Goal: Information Seeking & Learning: Learn about a topic

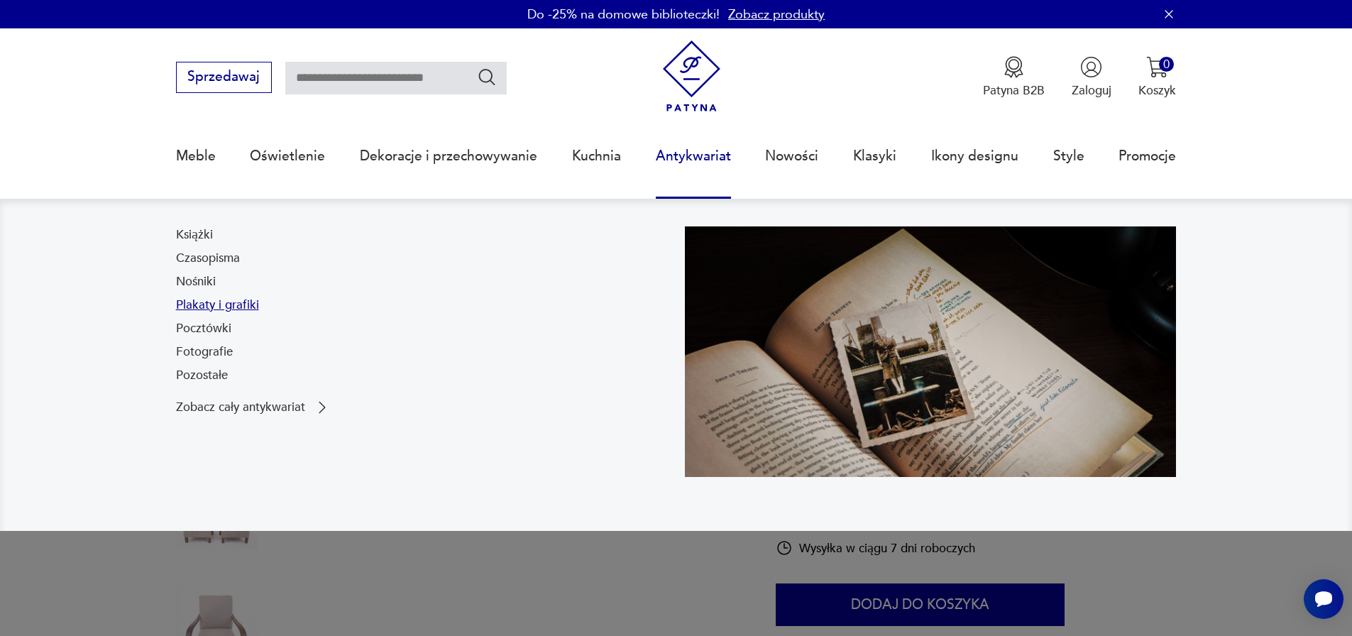
click at [201, 305] on link "Plakaty i grafiki" at bounding box center [217, 305] width 83 height 17
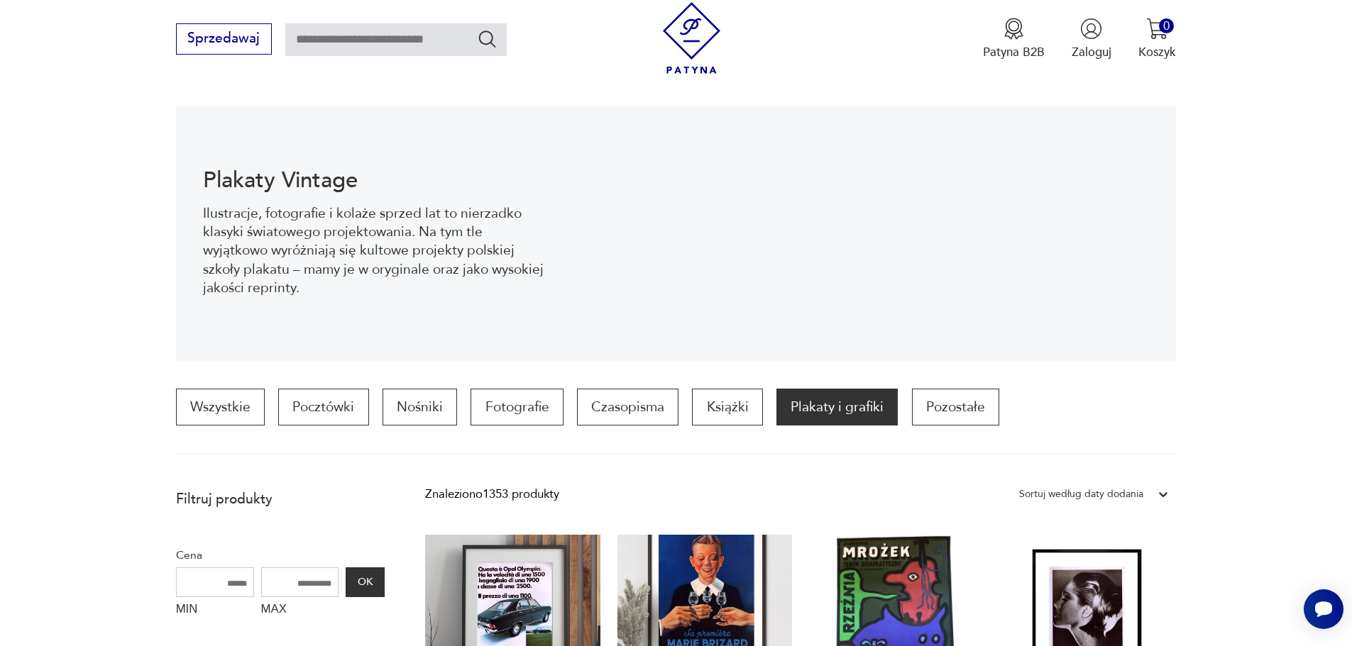
scroll to position [284, 0]
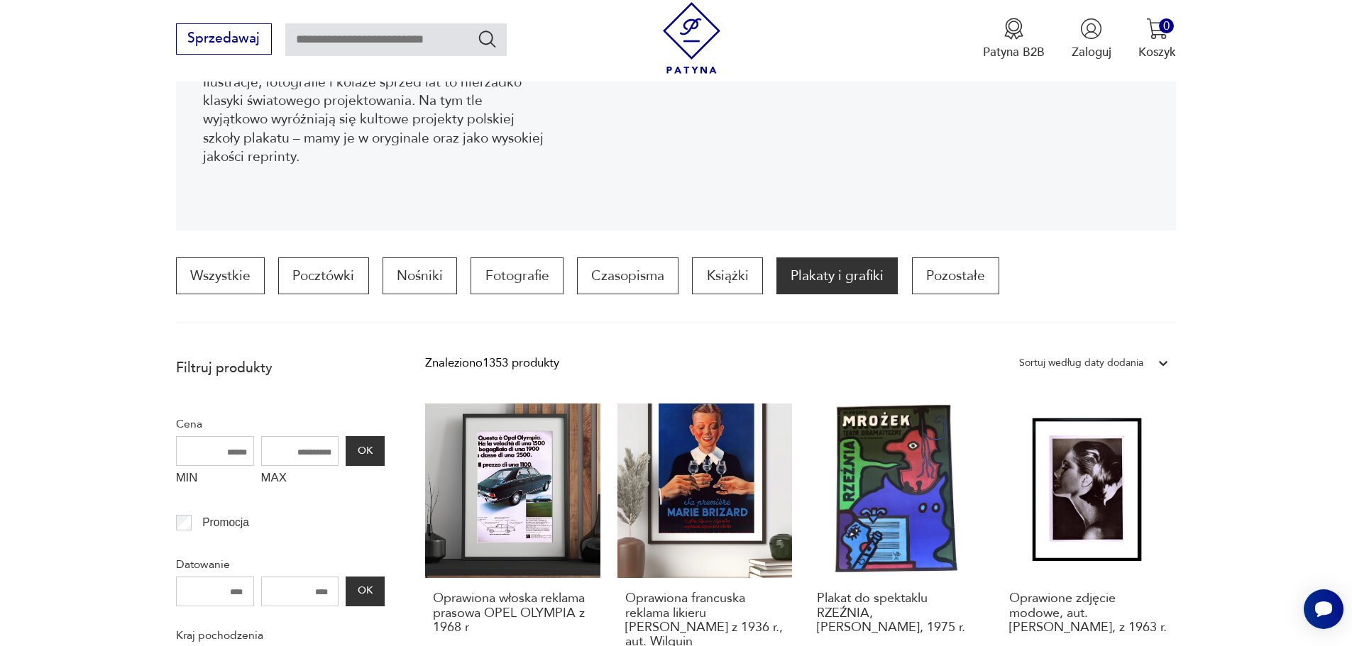
click at [1146, 368] on div "Sortuj według daty dodania" at bounding box center [1081, 363] width 138 height 21
click at [1081, 437] on div "Sortuj według ceny (od najmniejszej)" at bounding box center [1094, 434] width 164 height 35
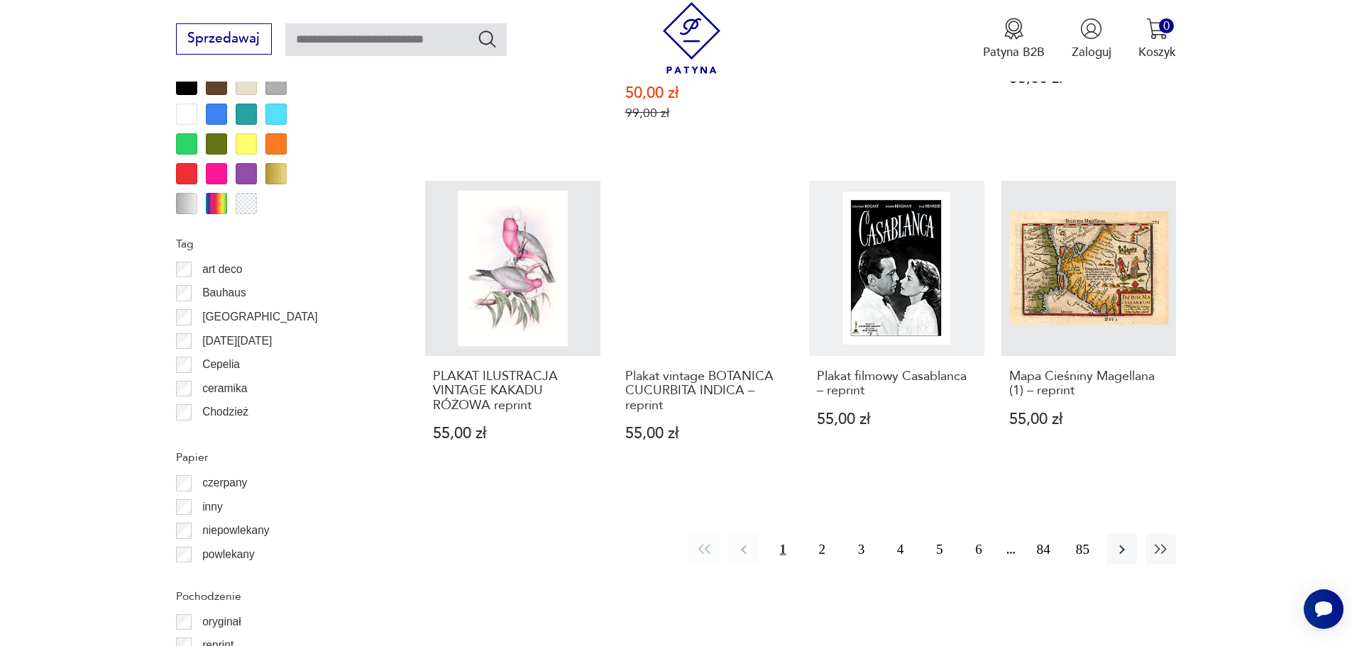
scroll to position [1770, 0]
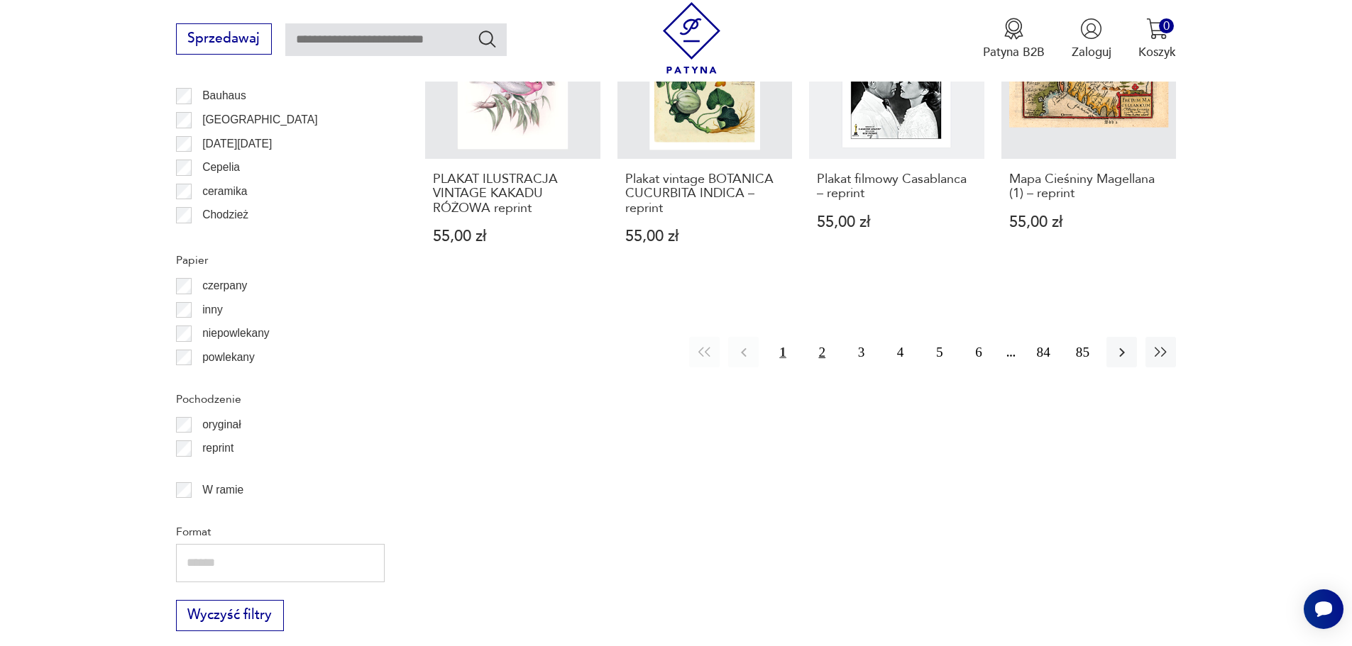
click at [825, 337] on button "2" at bounding box center [822, 352] width 31 height 31
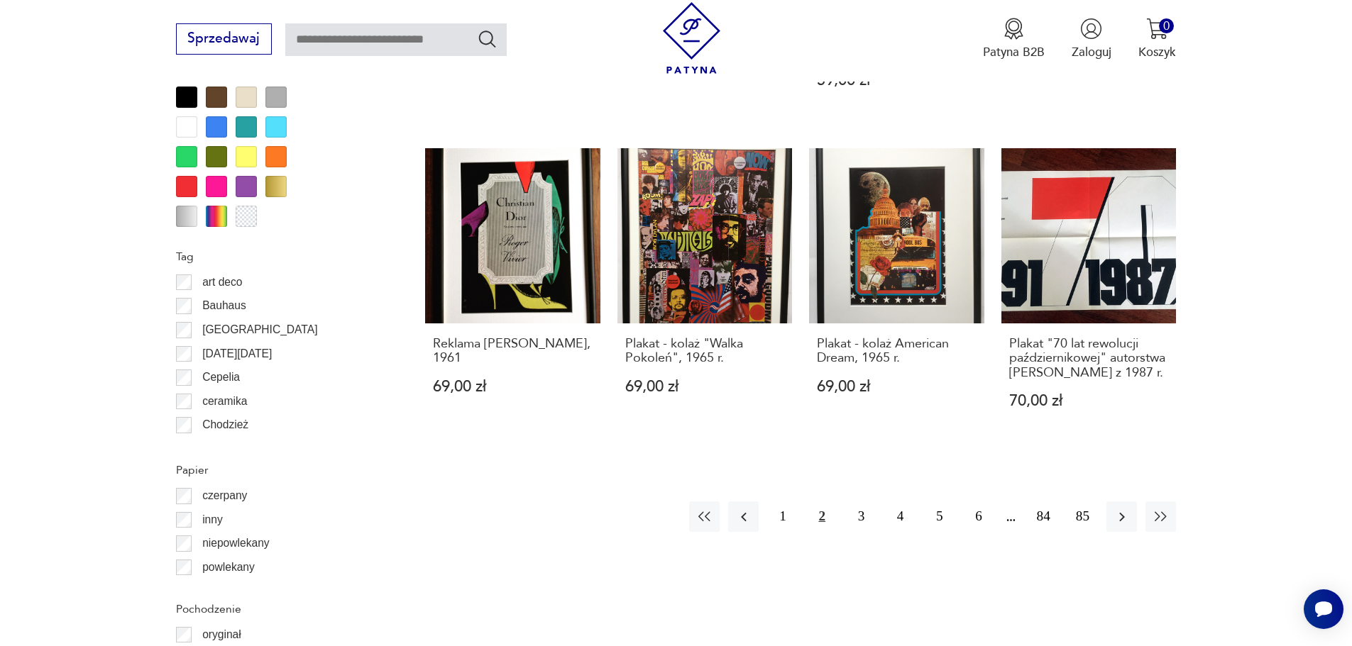
scroll to position [1557, 0]
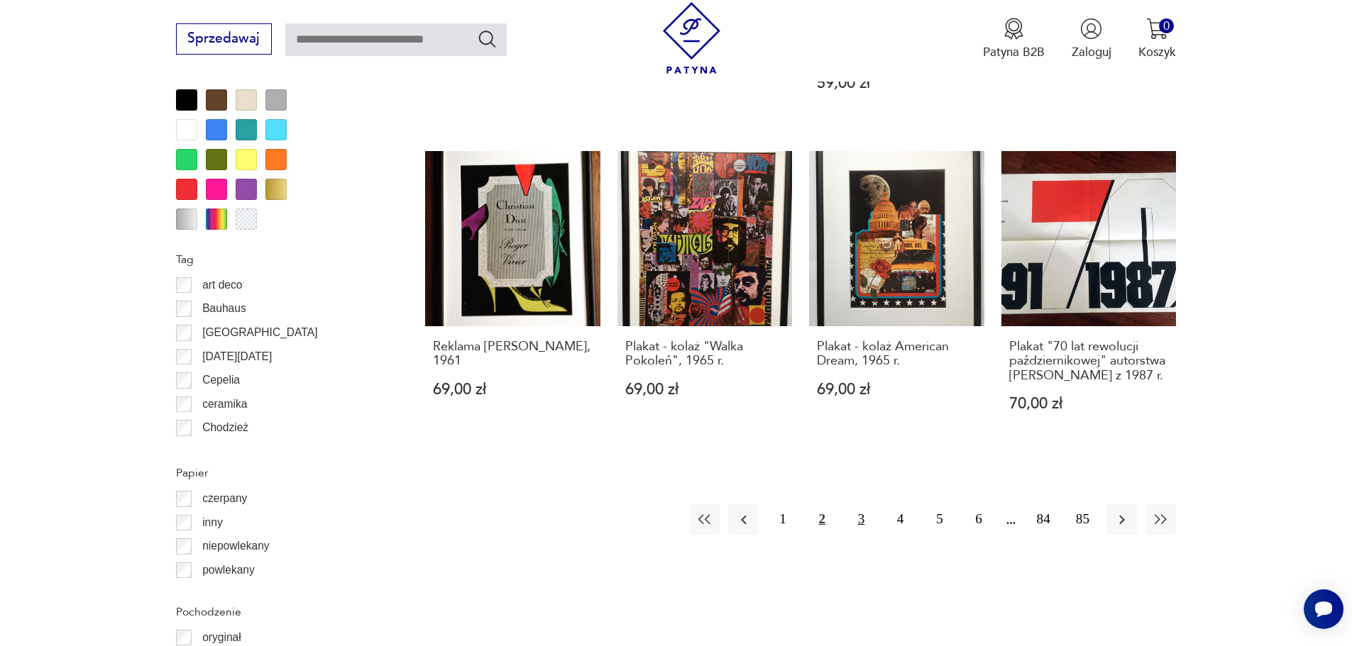
click at [862, 505] on button "3" at bounding box center [861, 520] width 31 height 31
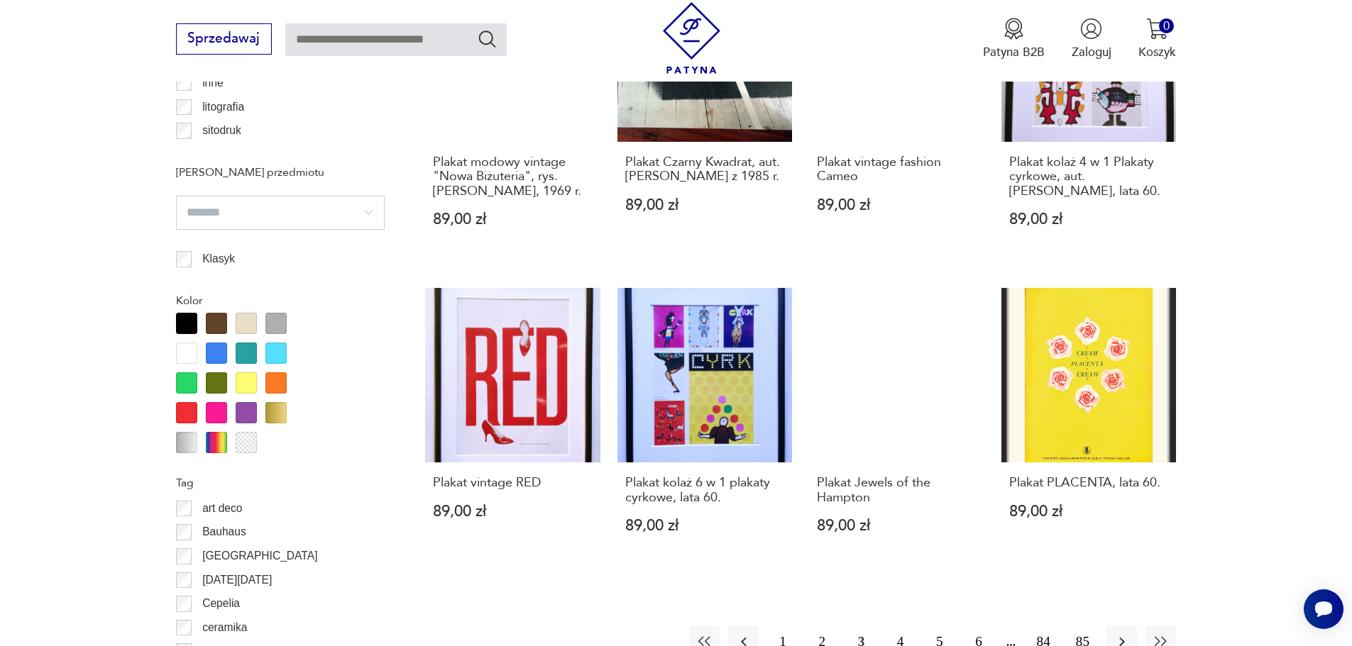
scroll to position [1415, 0]
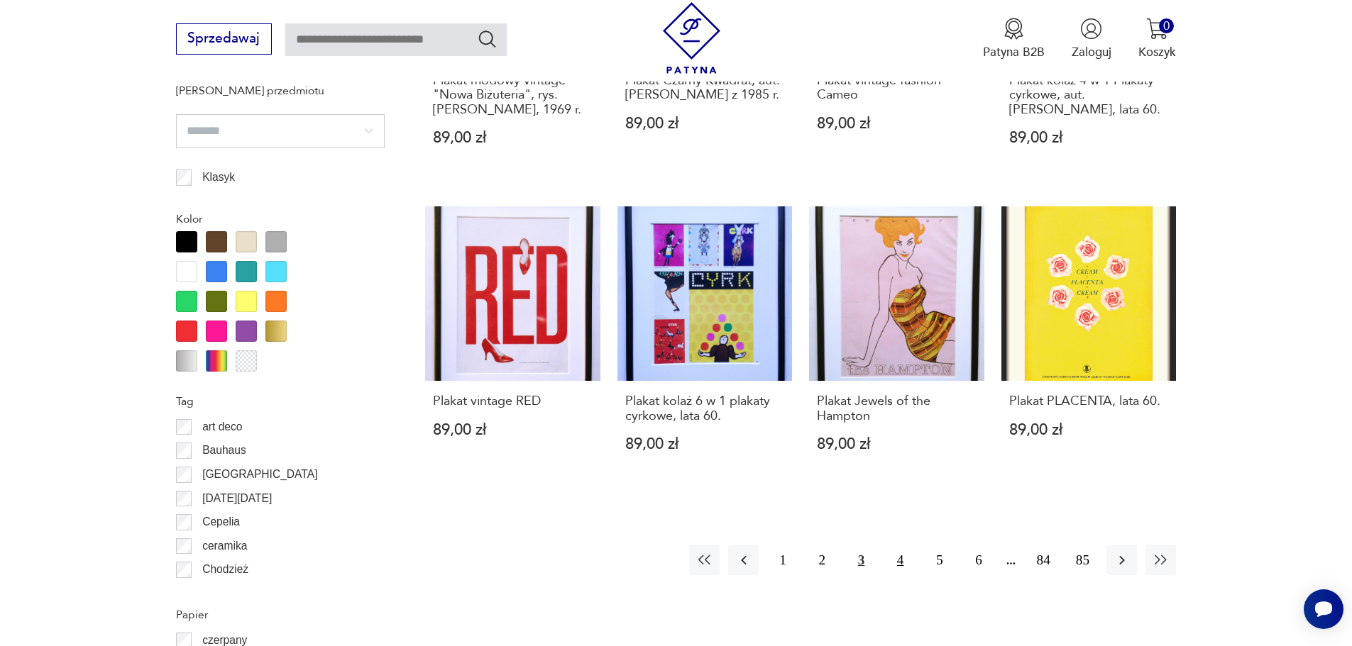
click at [902, 561] on button "4" at bounding box center [900, 560] width 31 height 31
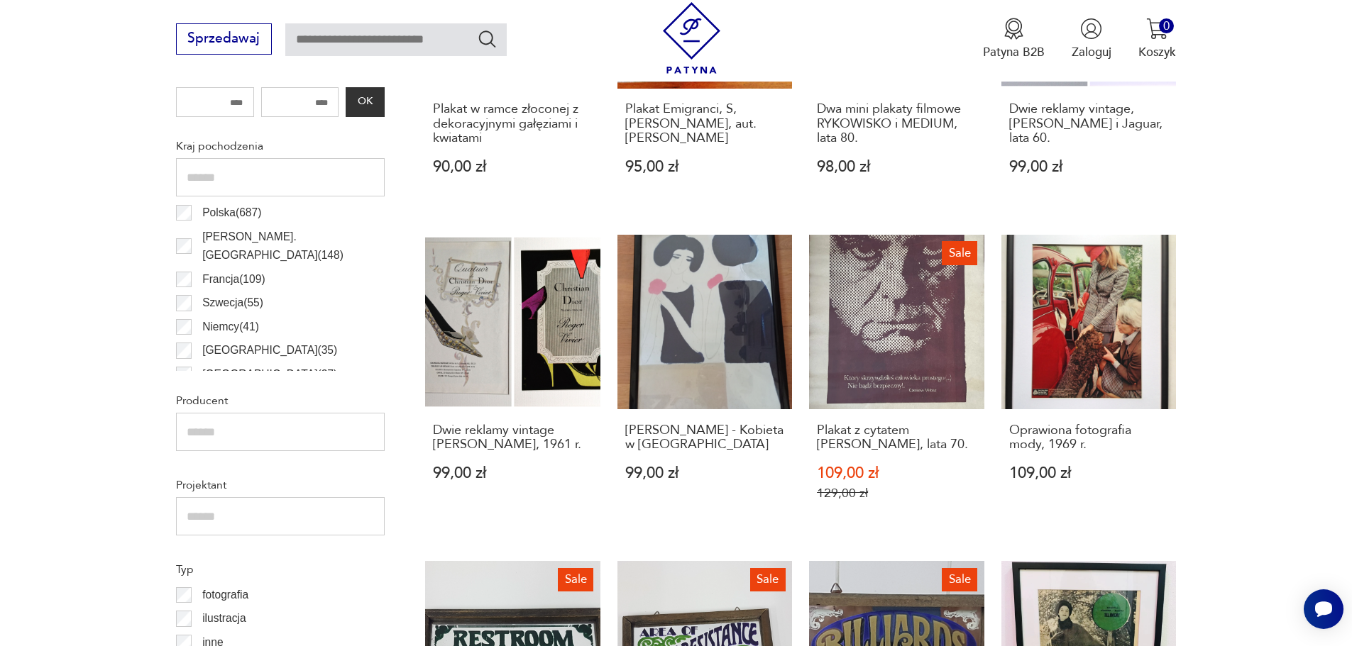
scroll to position [776, 0]
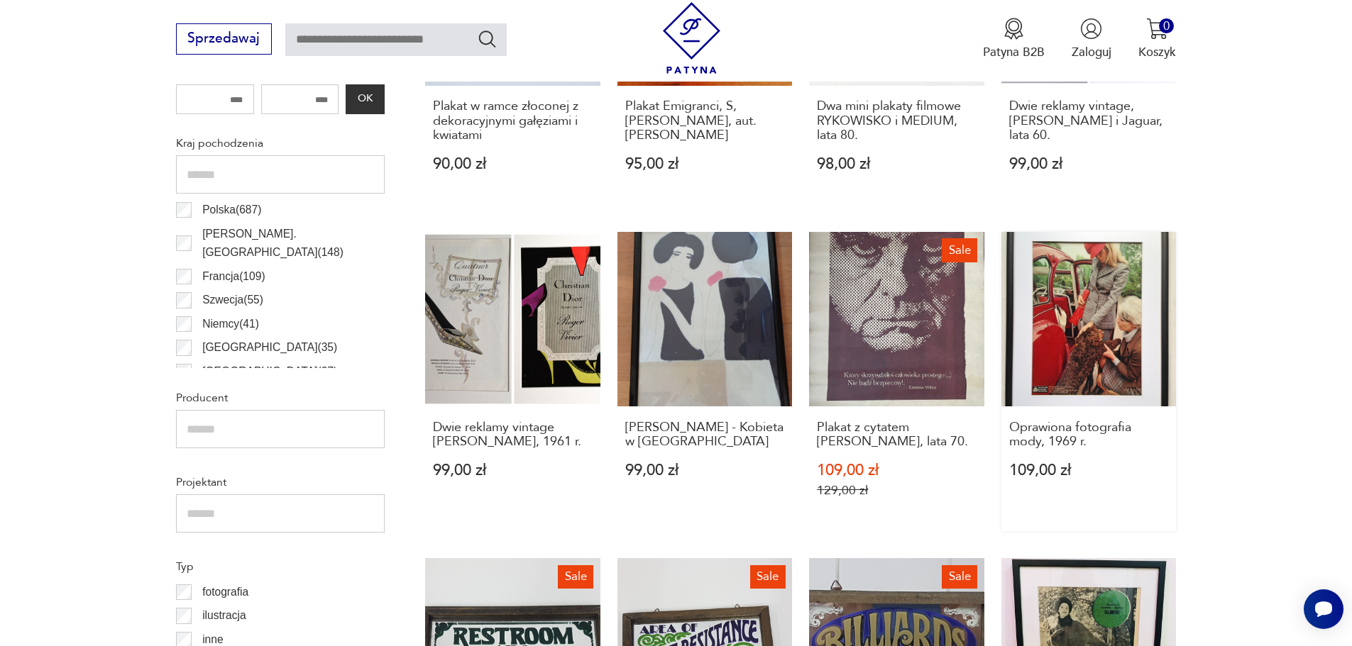
click at [1078, 373] on link "Oprawiona fotografia mody, 1969 r. 109,00 zł" at bounding box center [1088, 381] width 175 height 299
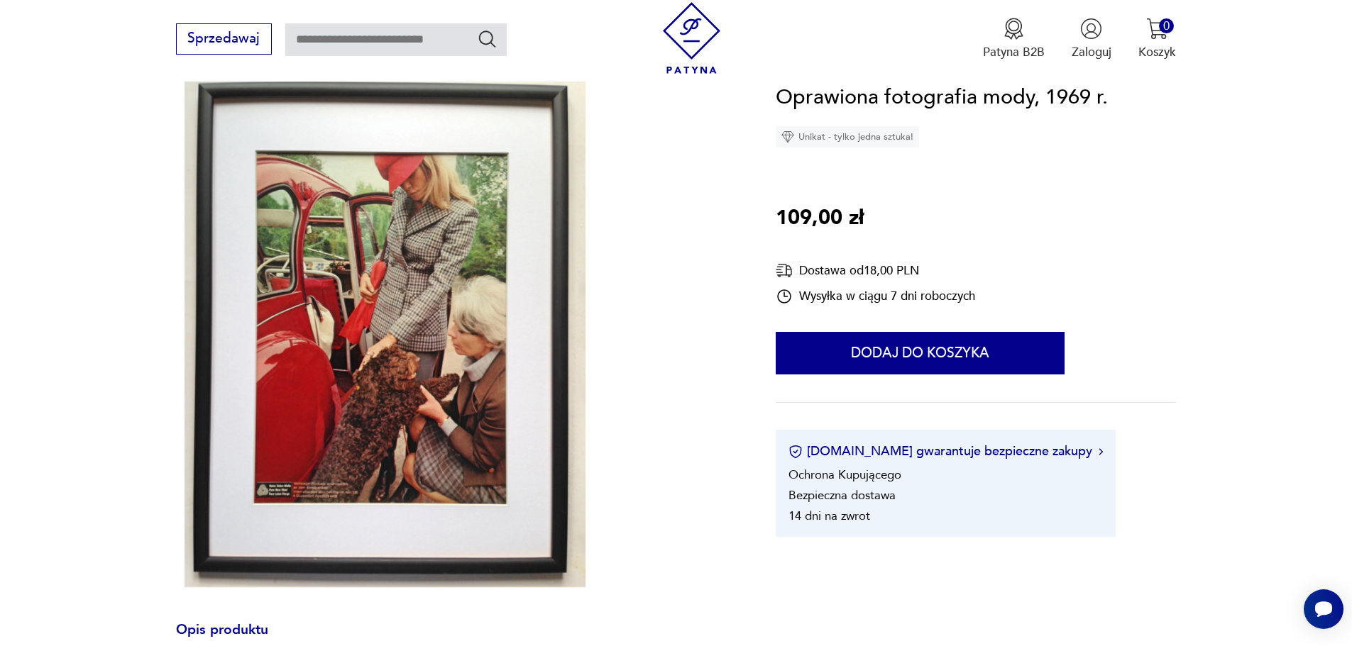
scroll to position [142, 0]
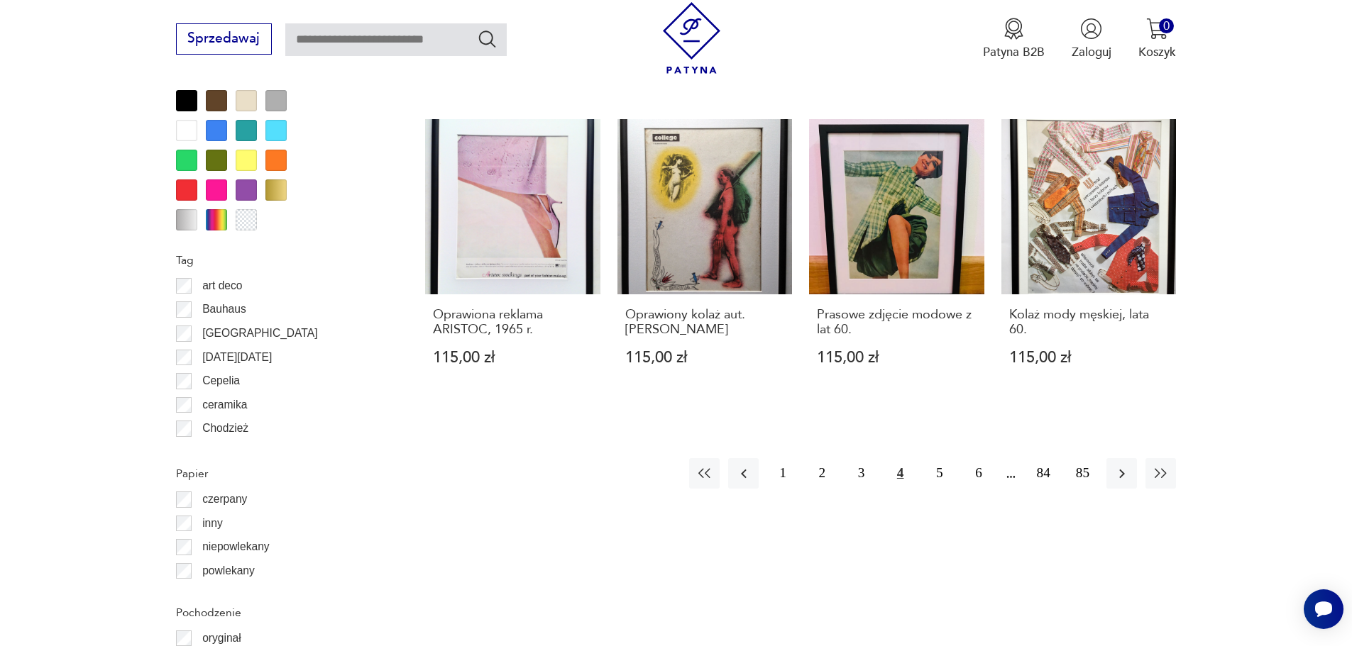
scroll to position [1557, 0]
click at [941, 474] on button "5" at bounding box center [939, 473] width 31 height 31
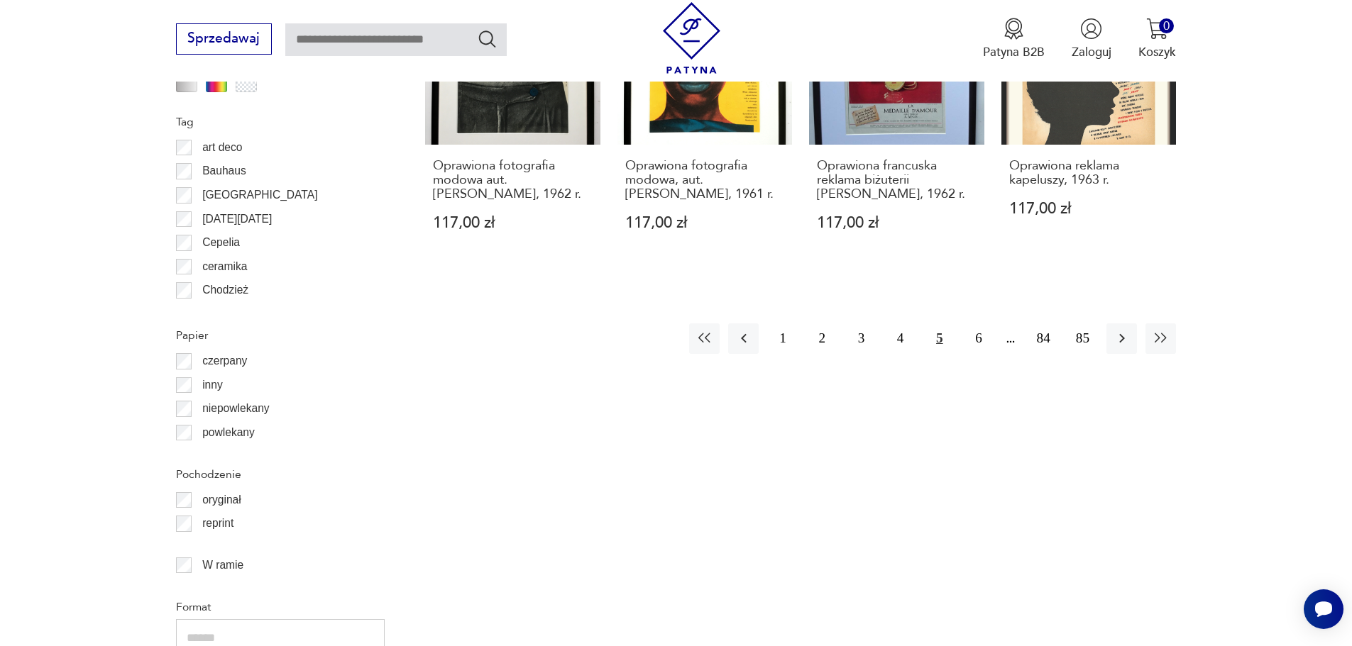
scroll to position [1699, 0]
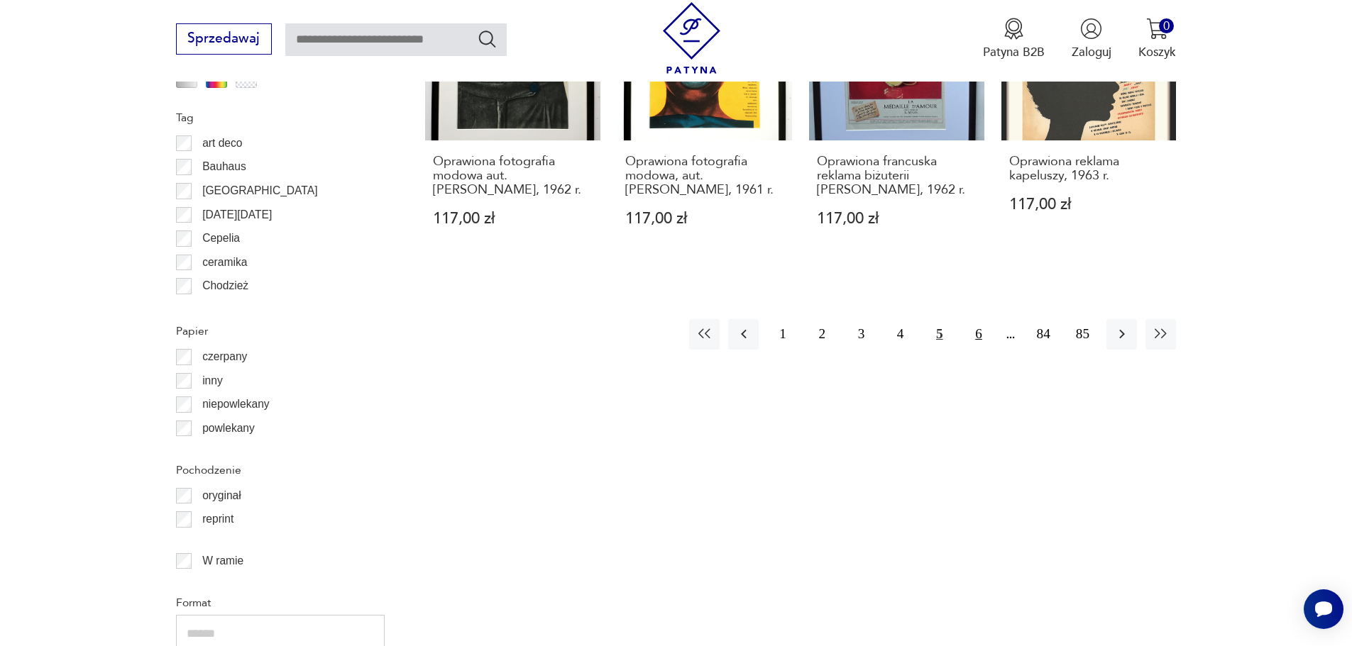
click at [976, 319] on button "6" at bounding box center [978, 334] width 31 height 31
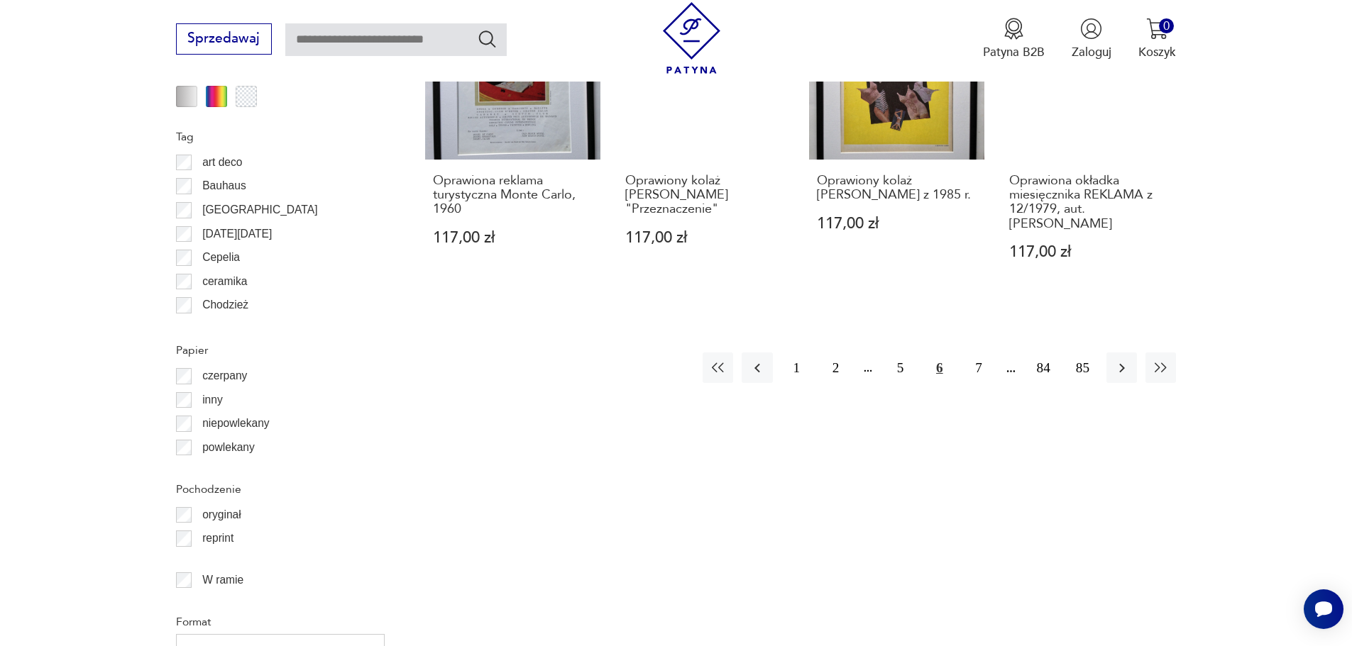
scroll to position [1699, 0]
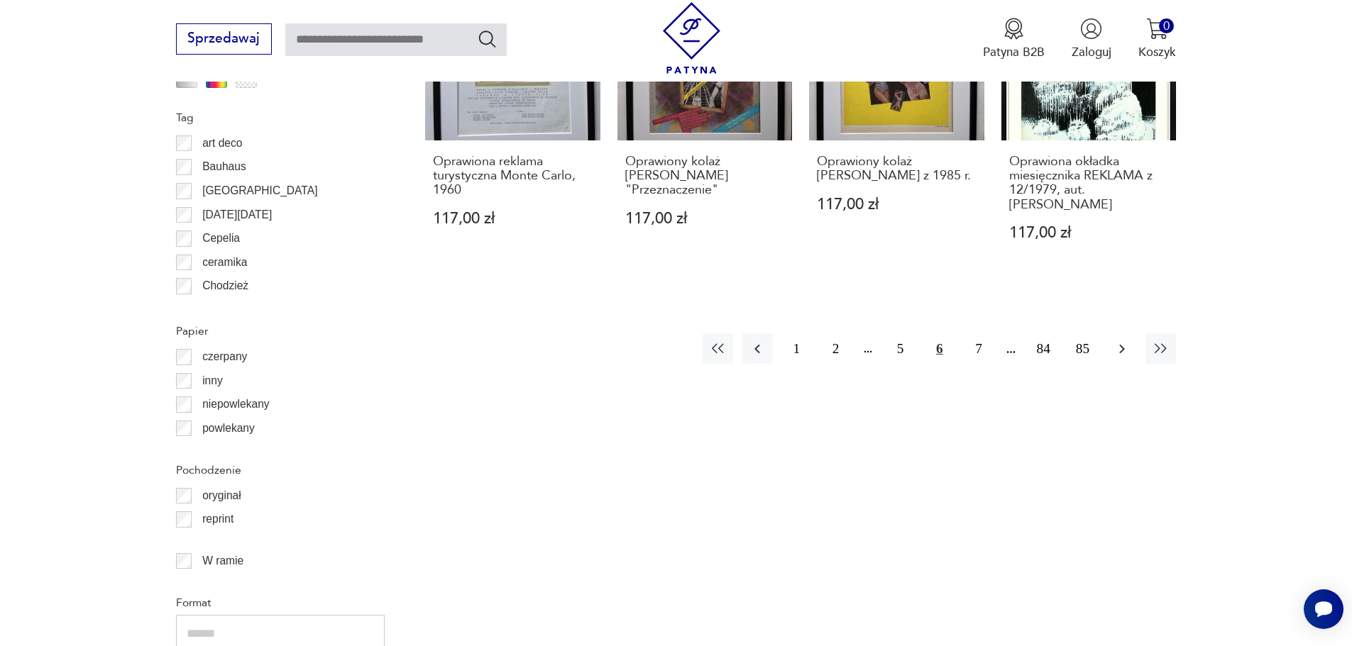
click at [1123, 341] on icon "button" at bounding box center [1121, 349] width 17 height 17
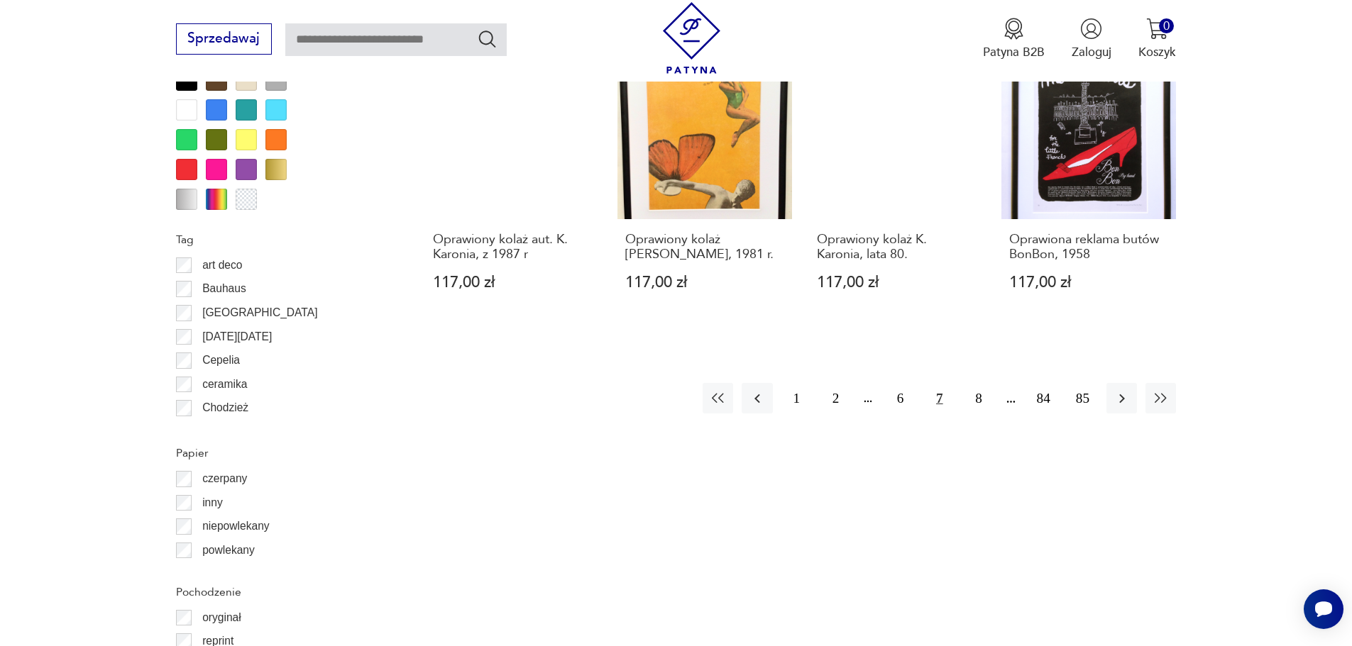
scroll to position [1628, 0]
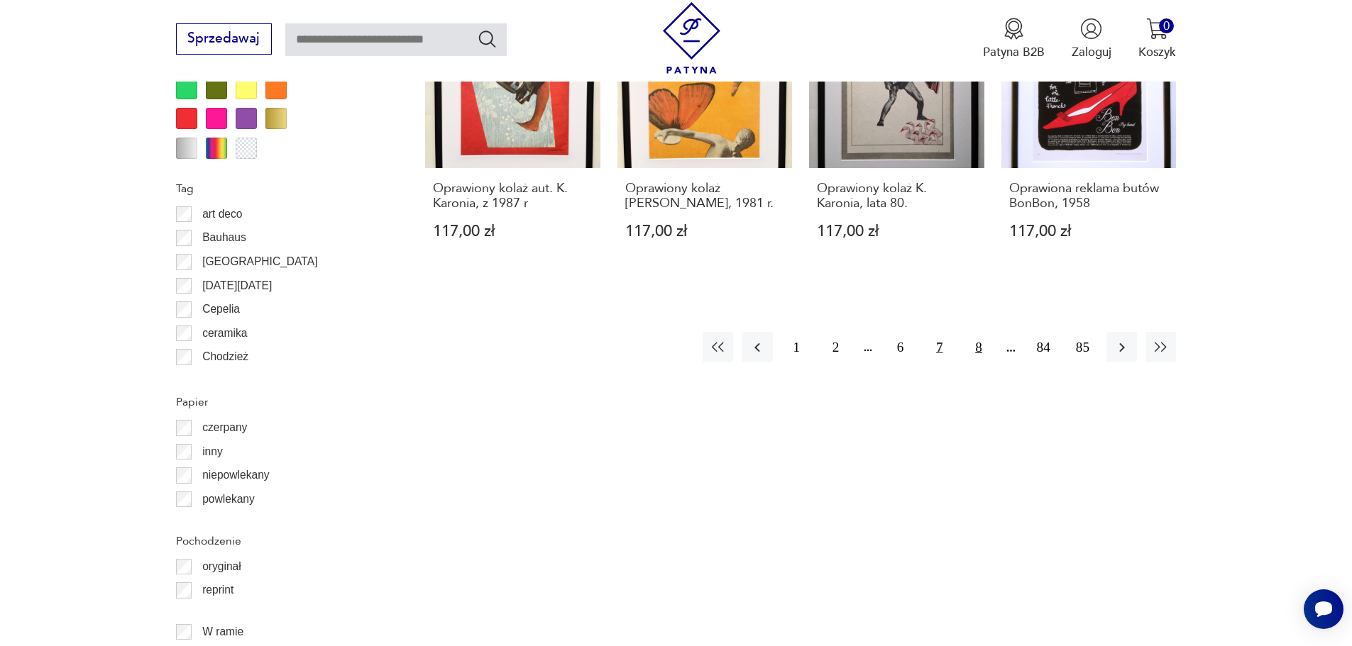
click at [976, 350] on button "8" at bounding box center [978, 347] width 31 height 31
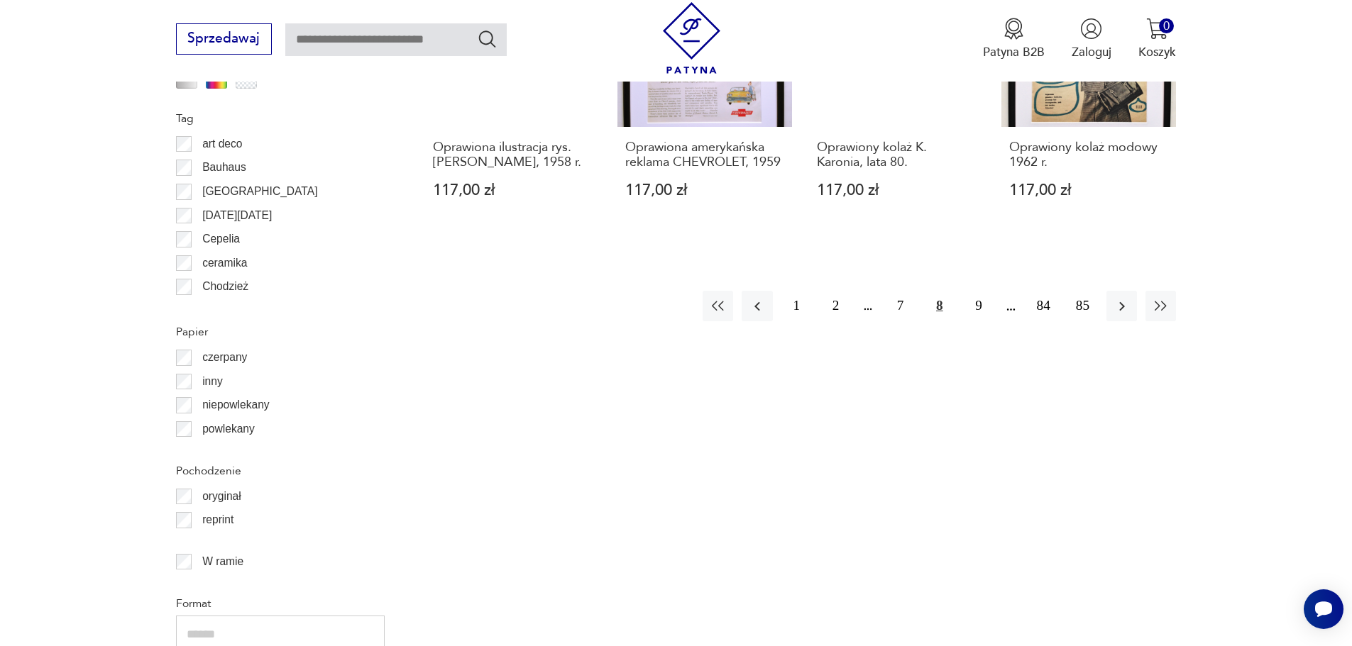
scroll to position [1699, 0]
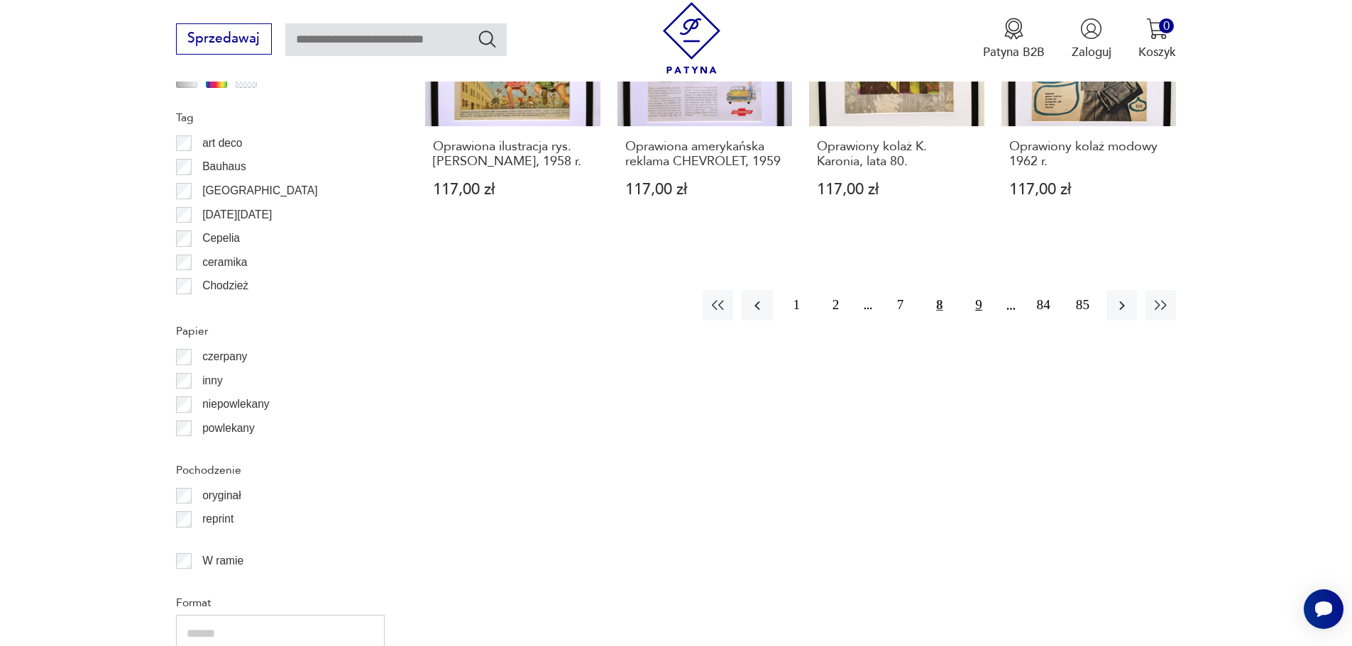
click at [981, 307] on button "9" at bounding box center [978, 305] width 31 height 31
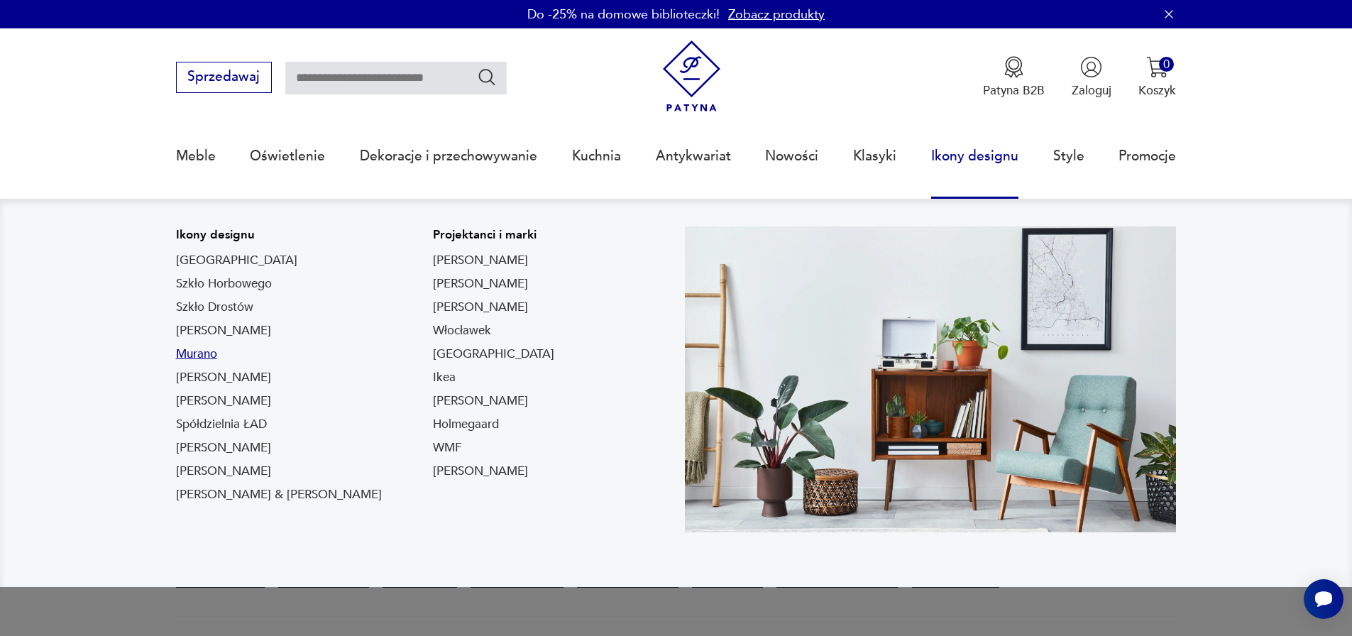
click at [197, 359] on link "Murano" at bounding box center [196, 354] width 41 height 17
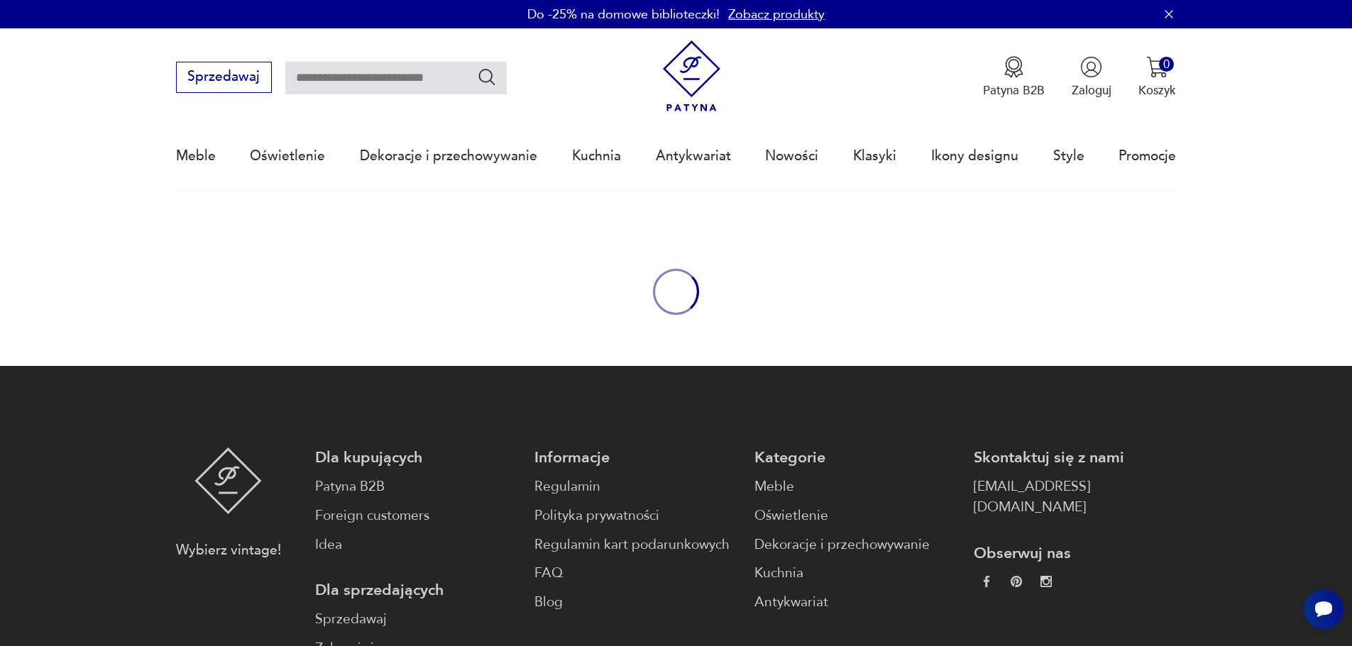
type input "******"
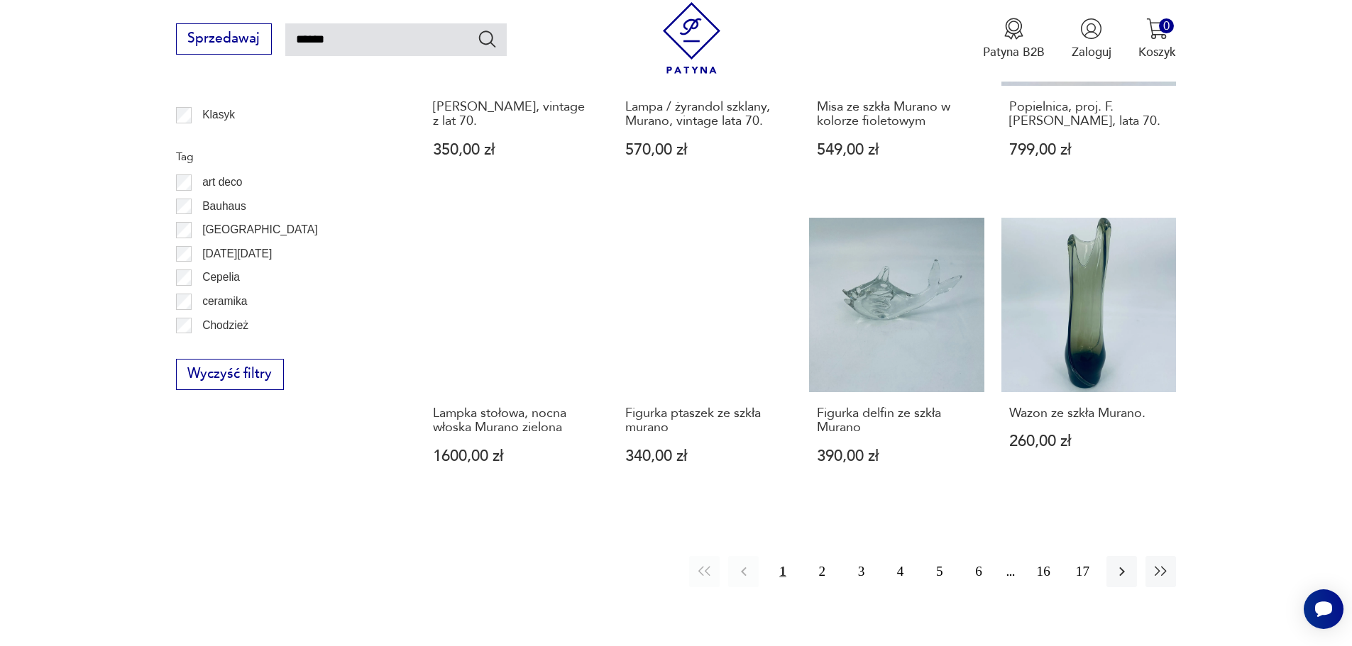
scroll to position [1163, 0]
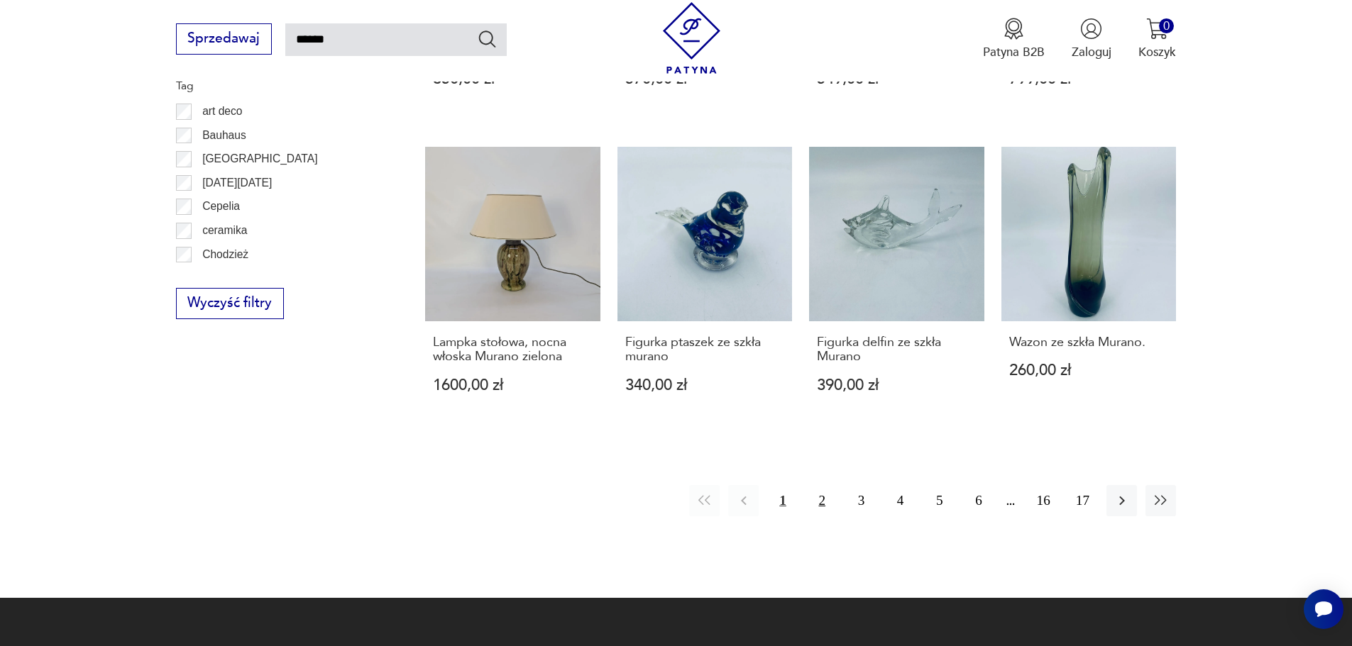
click at [815, 497] on button "2" at bounding box center [822, 500] width 31 height 31
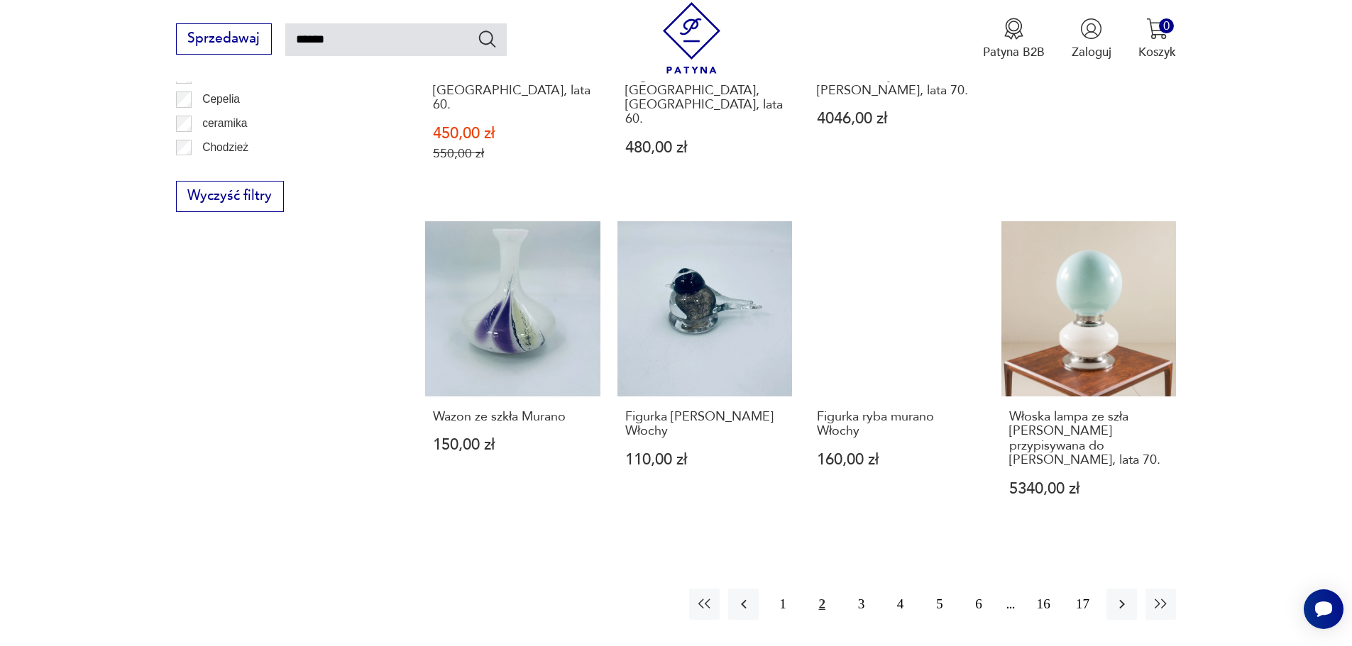
scroll to position [1146, 0]
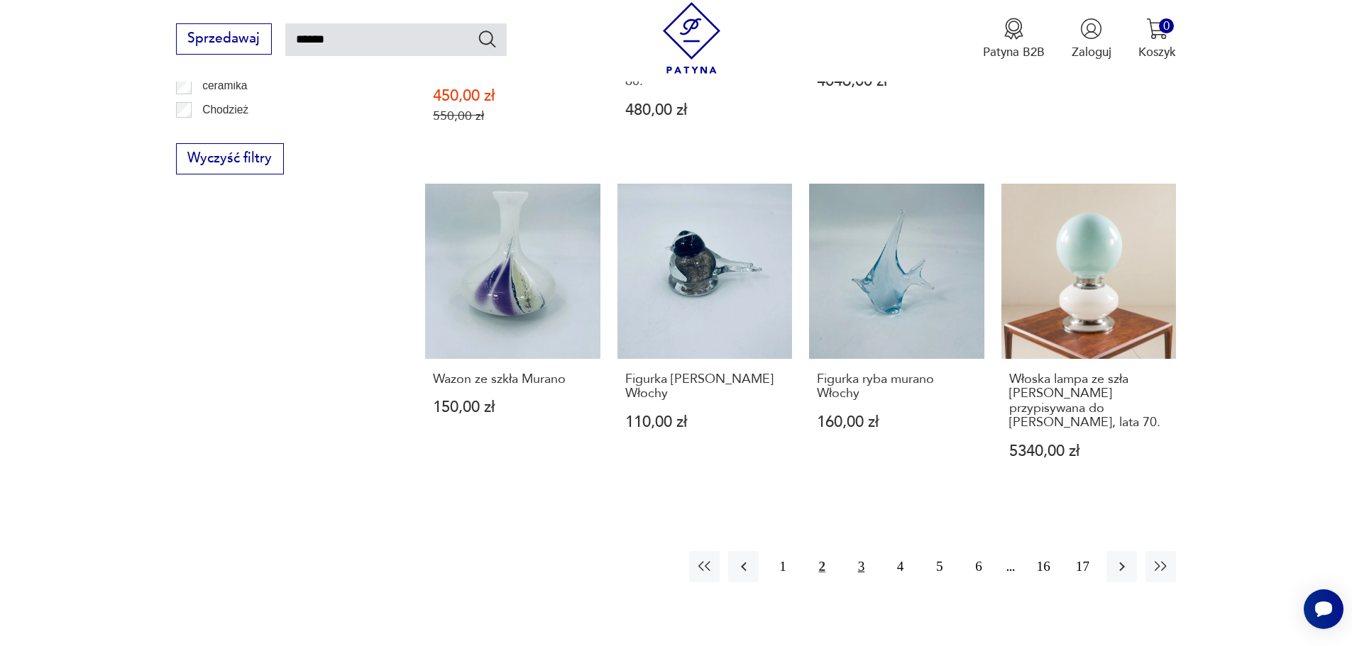
click at [864, 551] on button "3" at bounding box center [861, 566] width 31 height 31
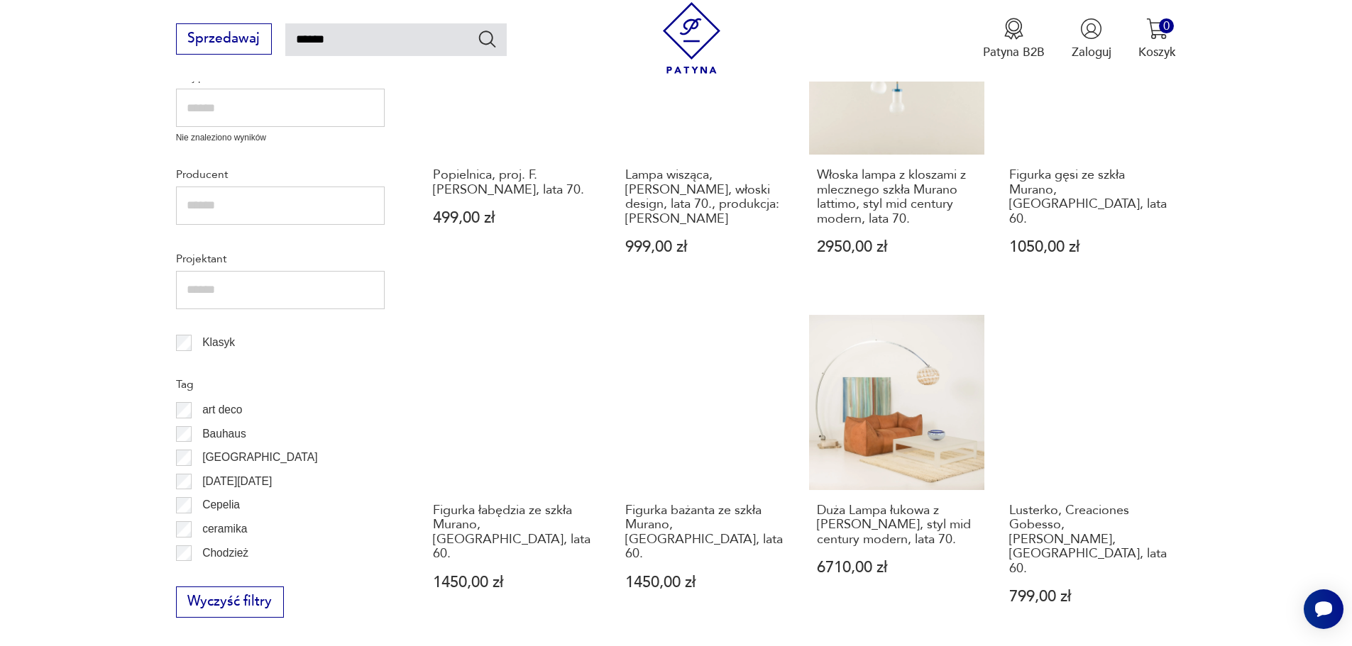
scroll to position [507, 0]
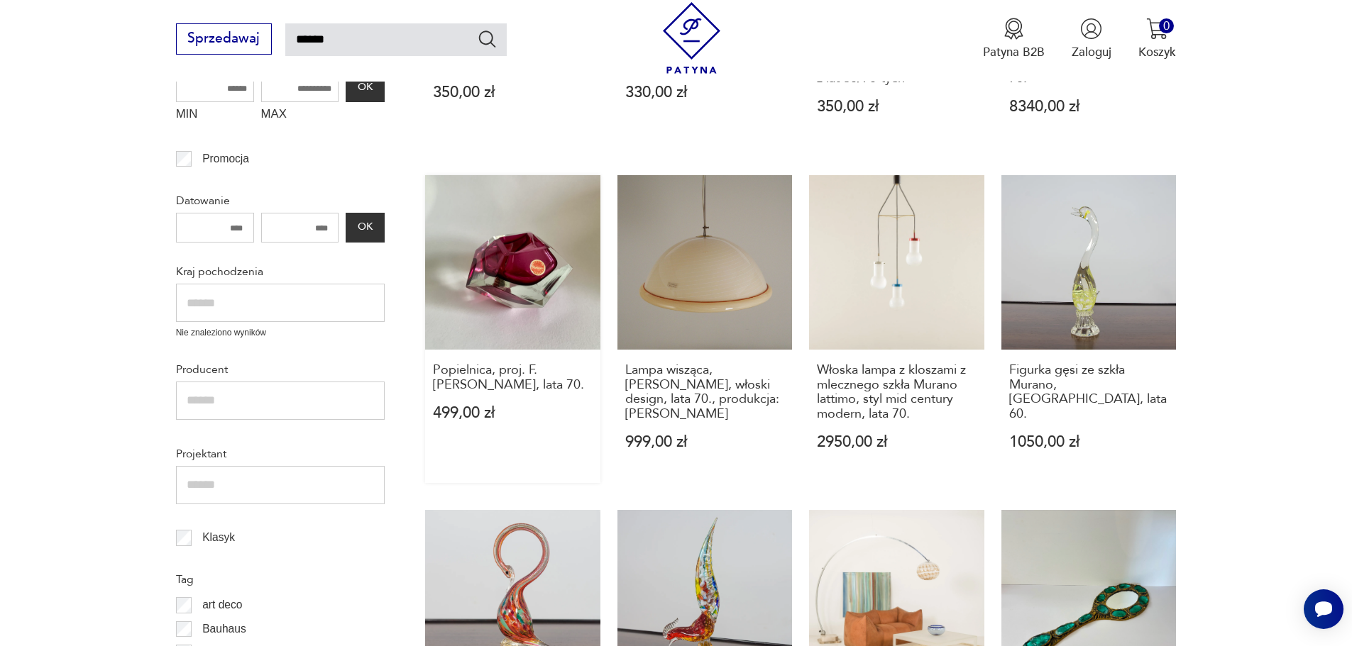
click at [516, 284] on link "Popielnica, proj. F. [PERSON_NAME], lata 70. 499,00 zł" at bounding box center [512, 329] width 175 height 308
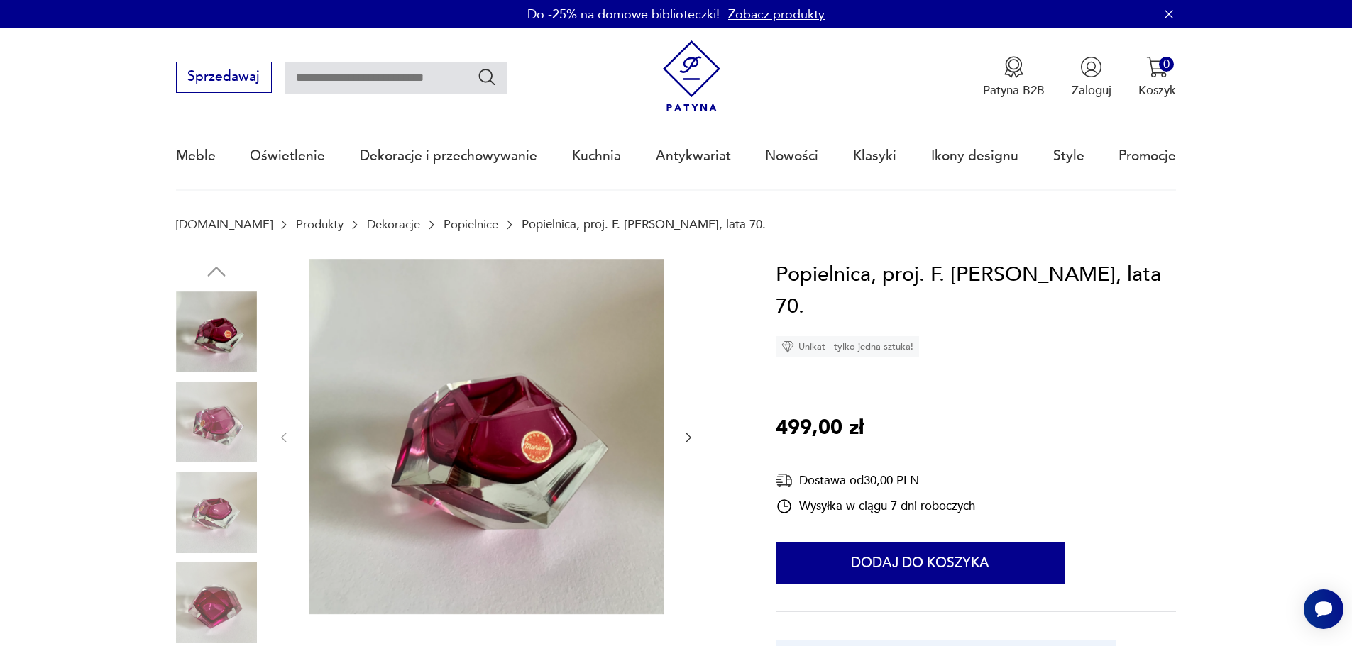
click at [552, 425] on img at bounding box center [487, 437] width 356 height 356
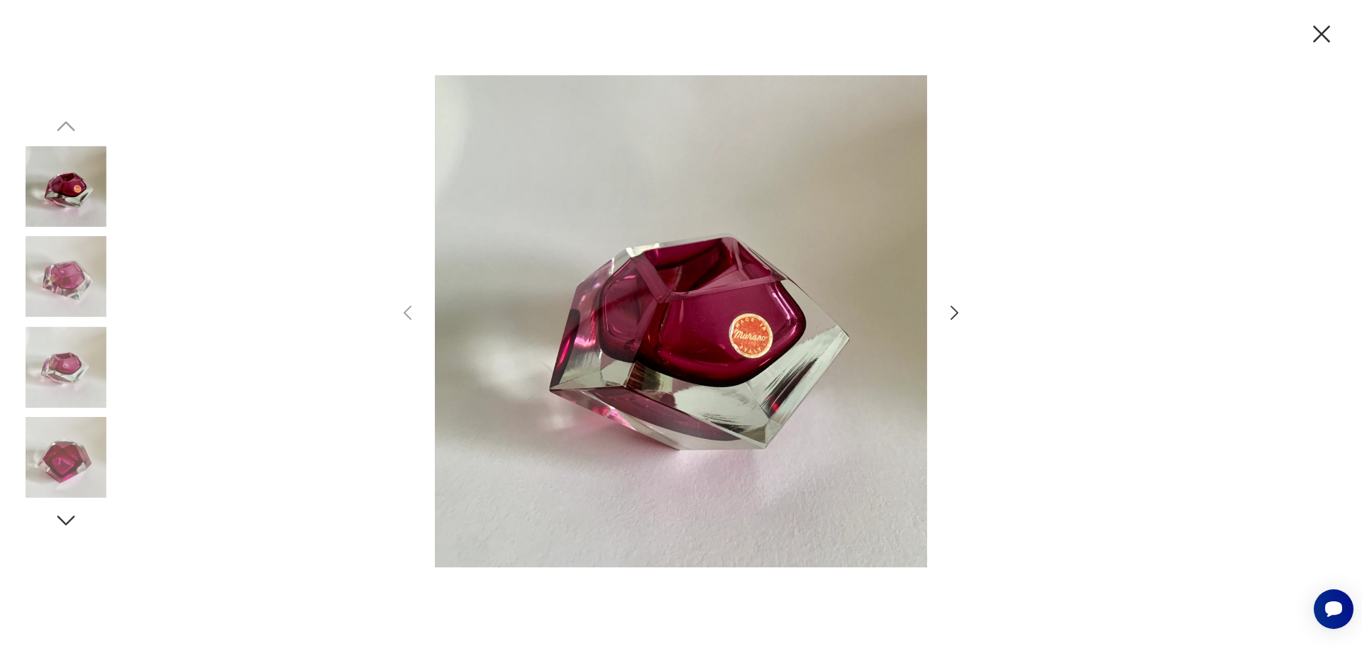
click at [949, 309] on icon "button" at bounding box center [955, 313] width 21 height 21
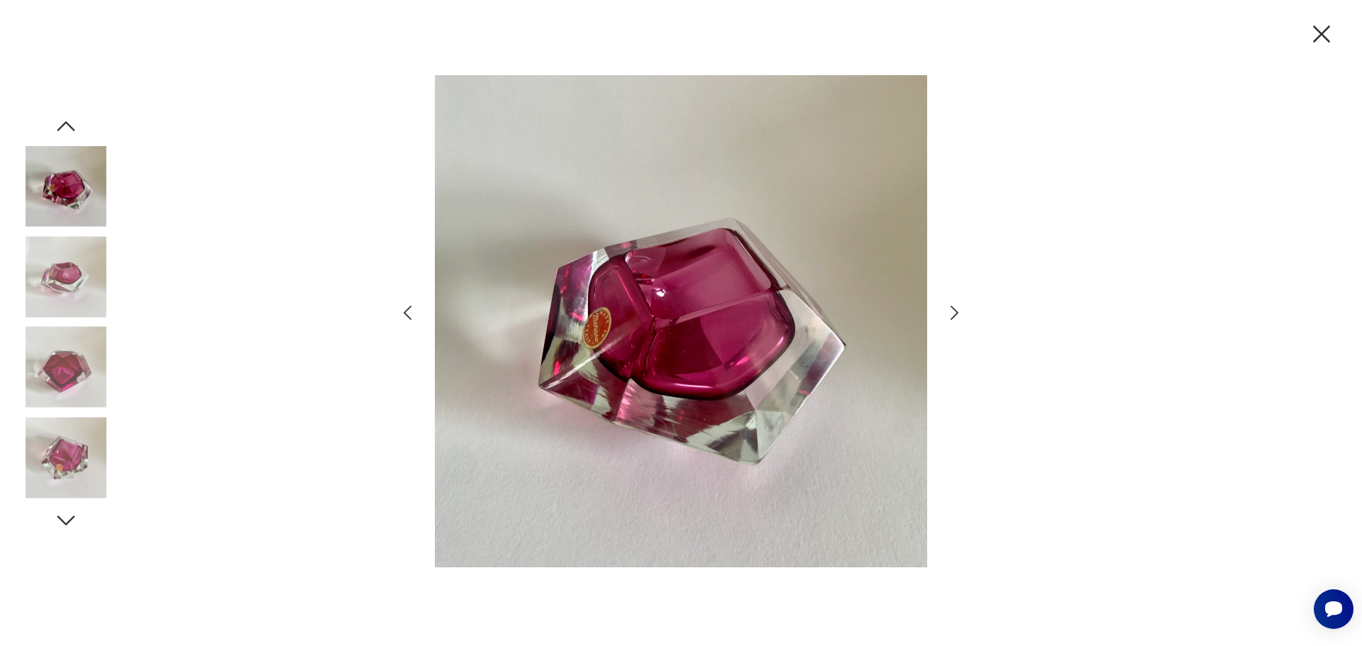
click at [949, 309] on icon "button" at bounding box center [955, 313] width 21 height 21
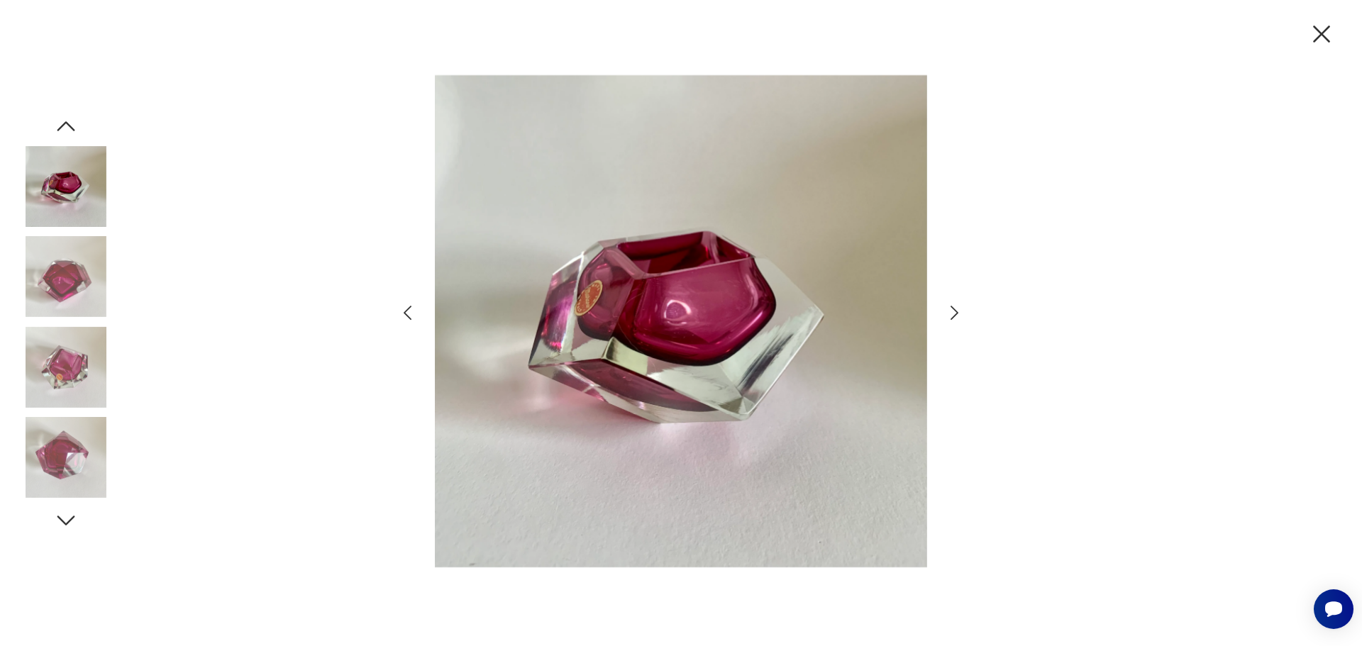
click at [1328, 34] on icon "button" at bounding box center [1322, 34] width 30 height 30
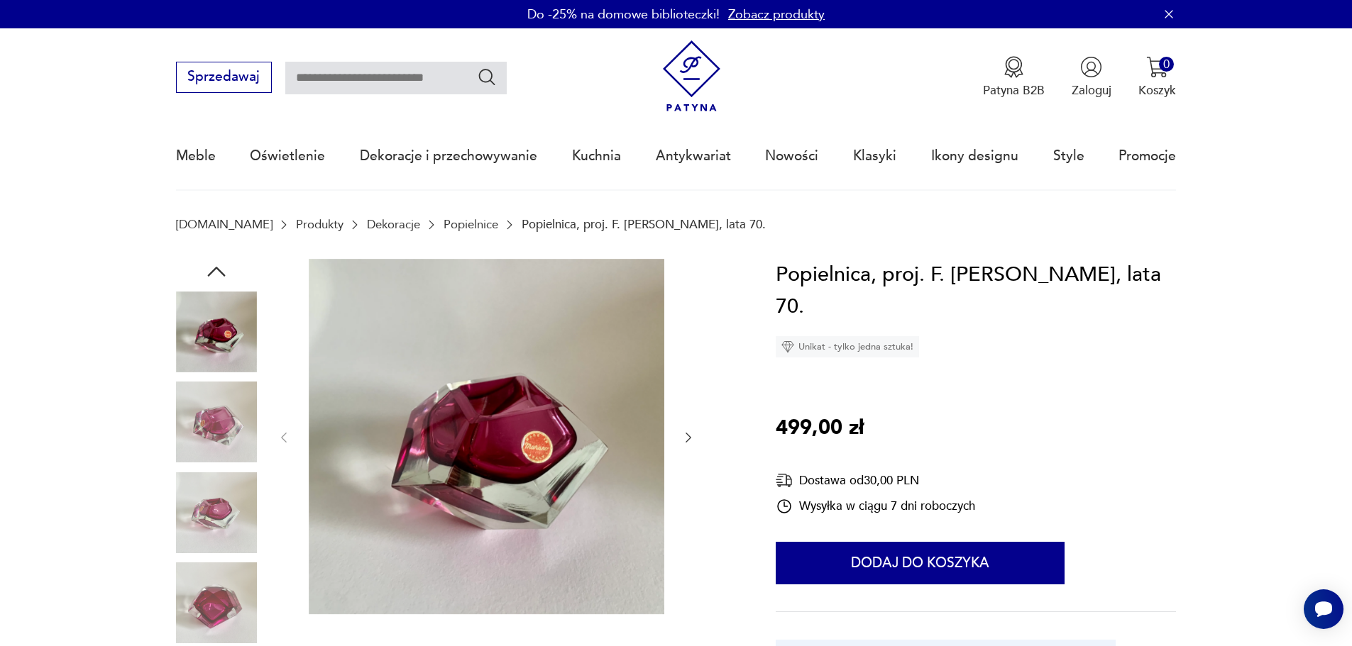
type input "******"
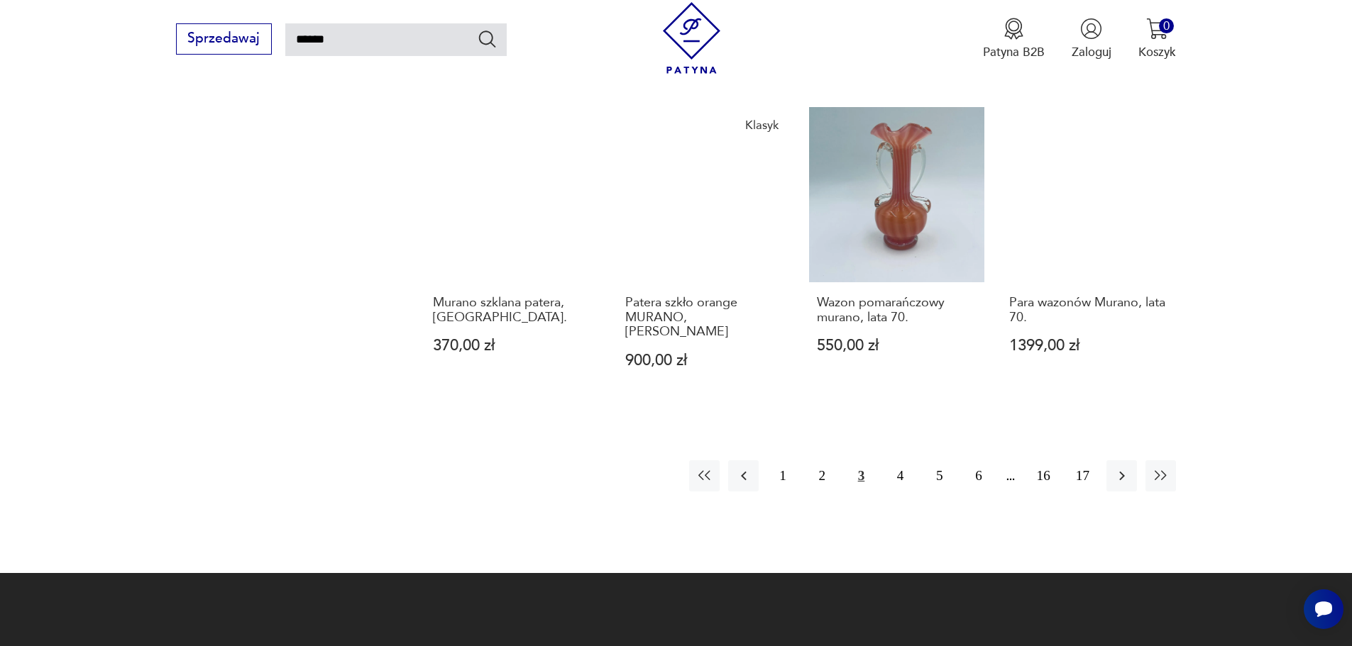
scroll to position [1288, 0]
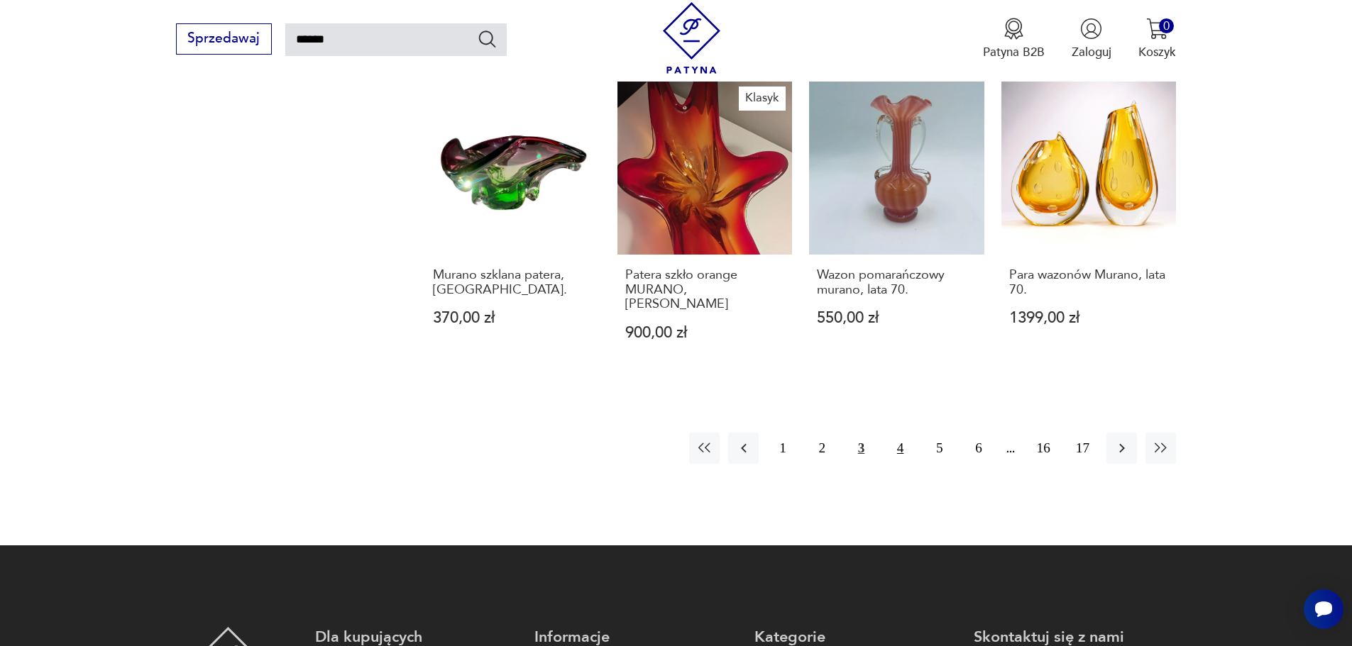
click at [894, 433] on button "4" at bounding box center [900, 448] width 31 height 31
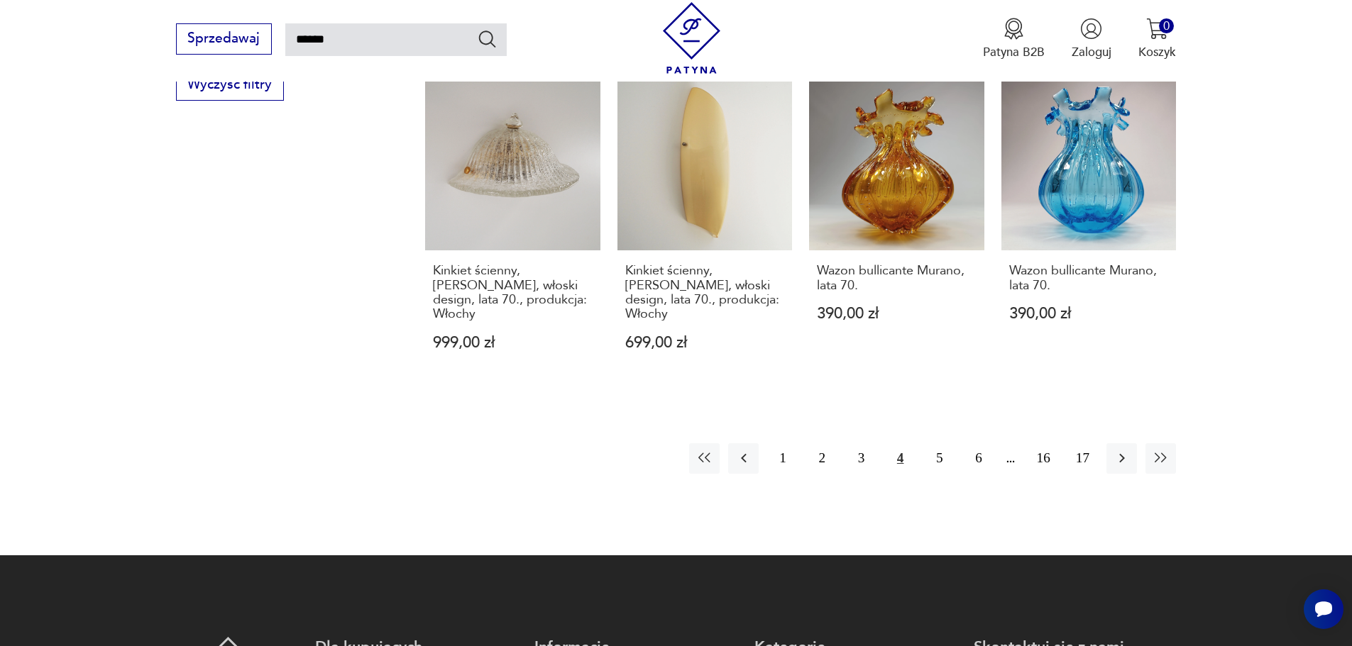
scroll to position [1075, 0]
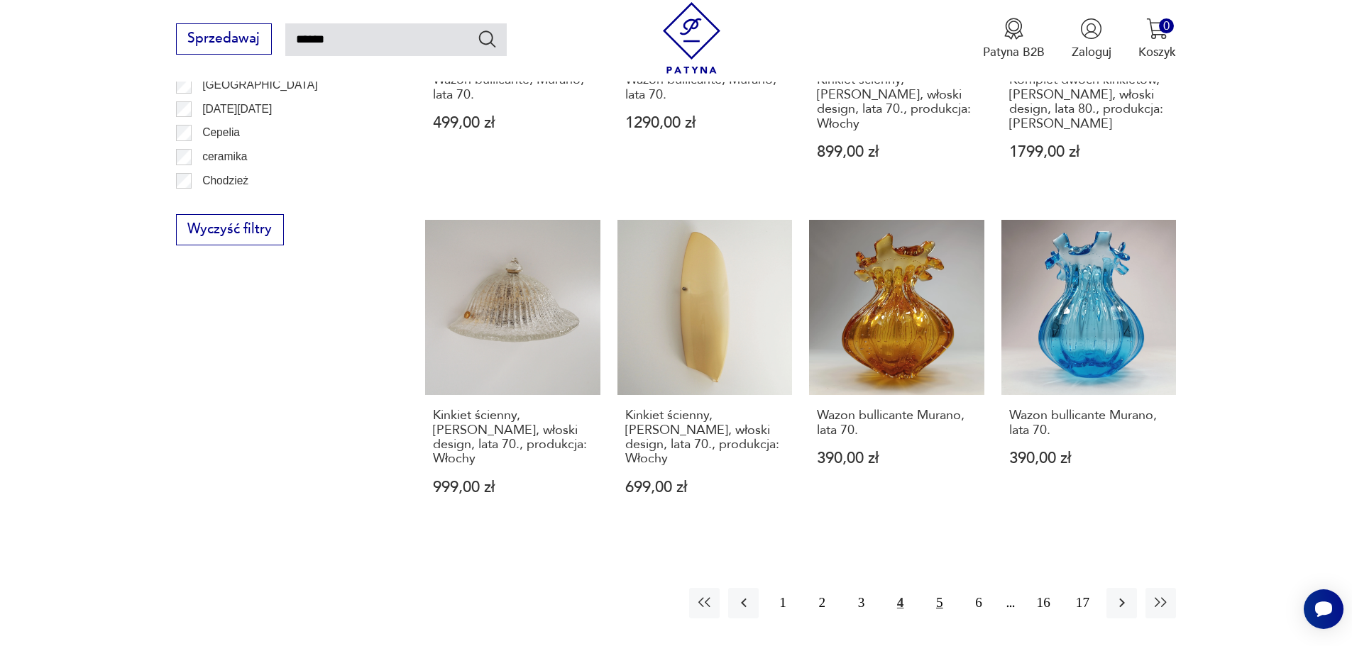
click at [938, 590] on button "5" at bounding box center [939, 603] width 31 height 31
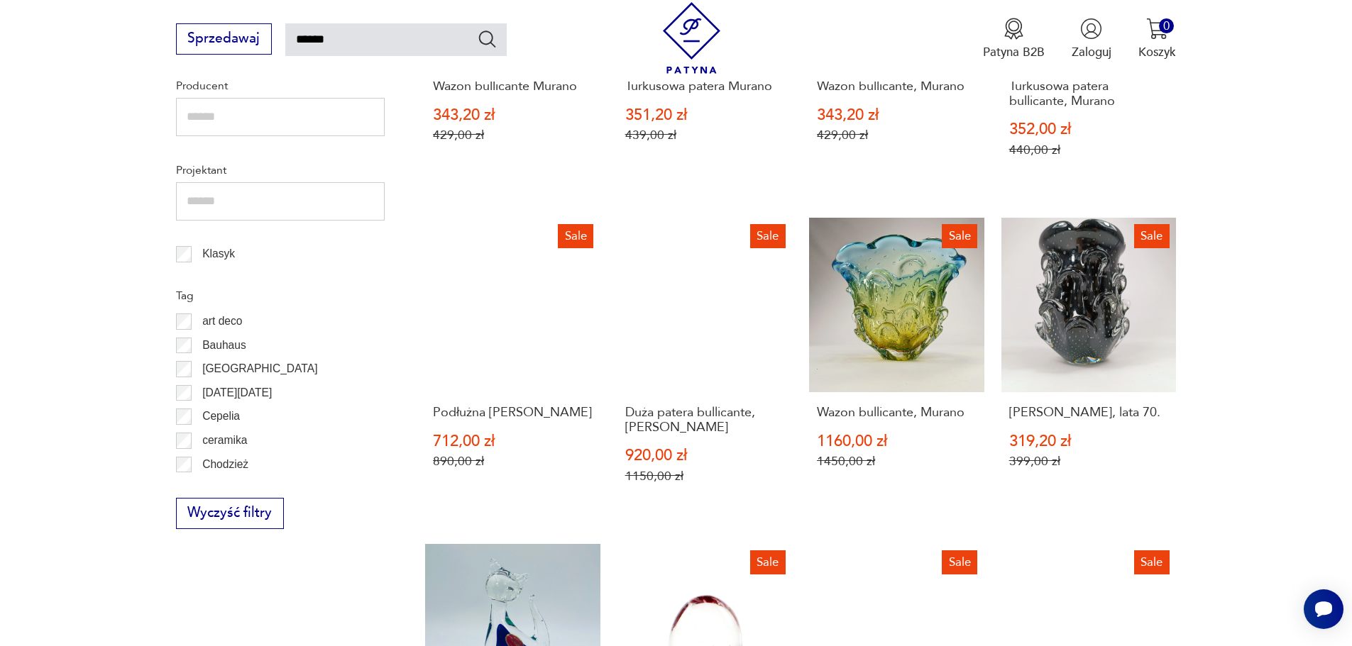
scroll to position [1146, 0]
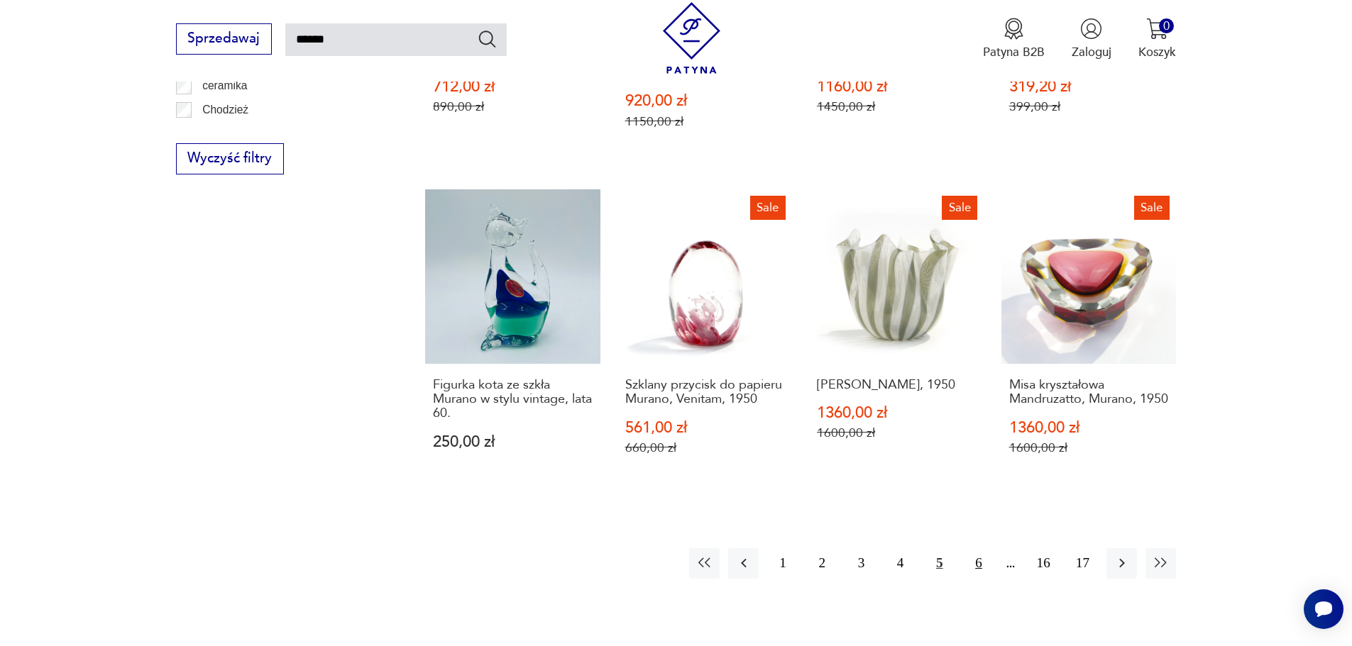
click at [981, 566] on button "6" at bounding box center [978, 564] width 31 height 31
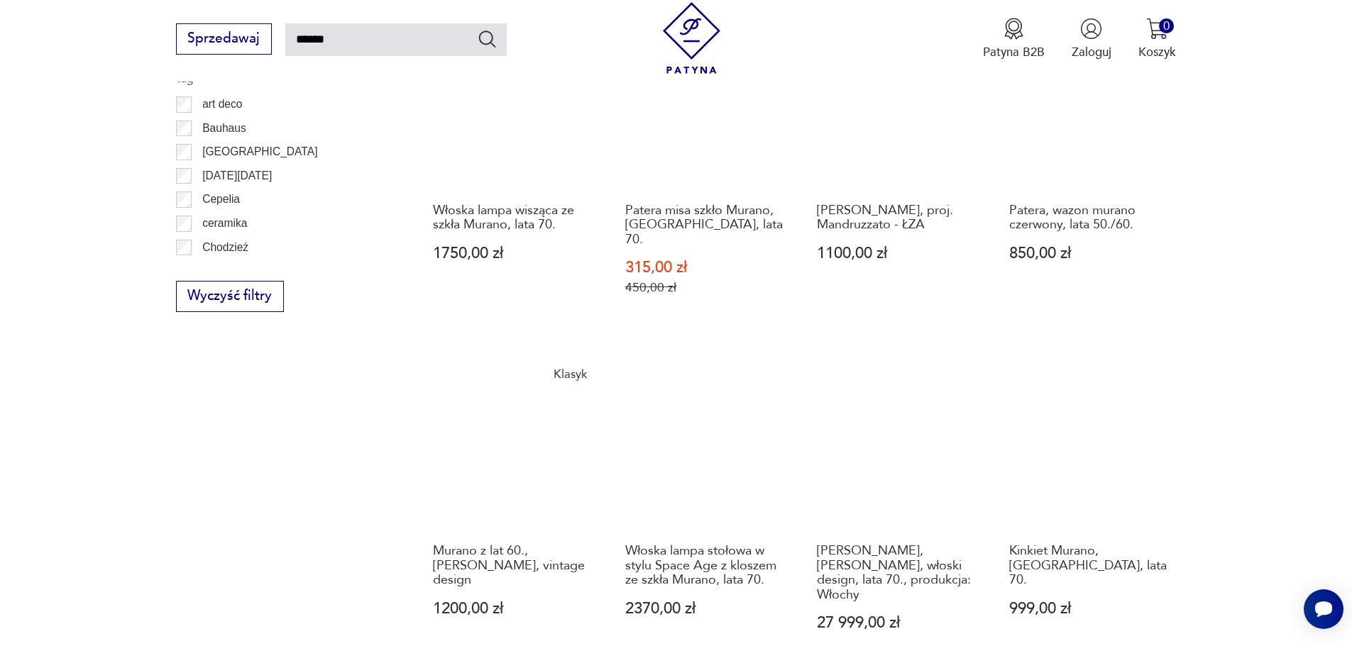
scroll to position [1217, 0]
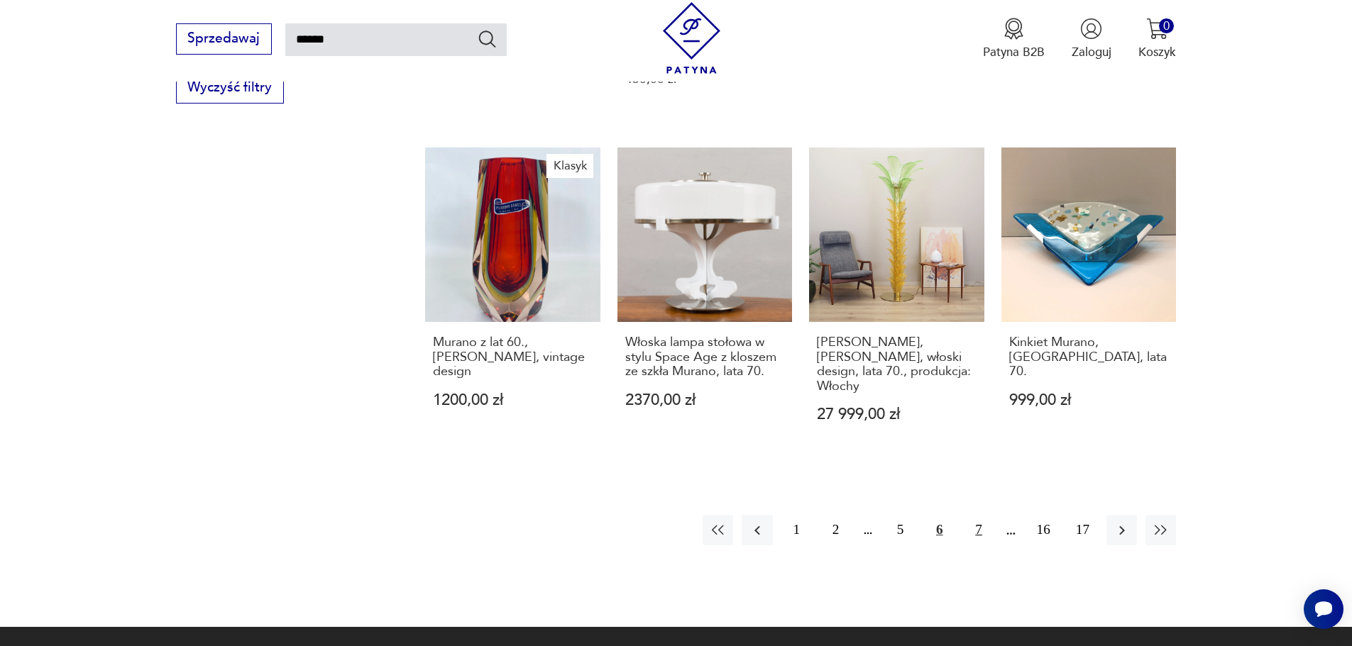
click at [979, 515] on button "7" at bounding box center [978, 530] width 31 height 31
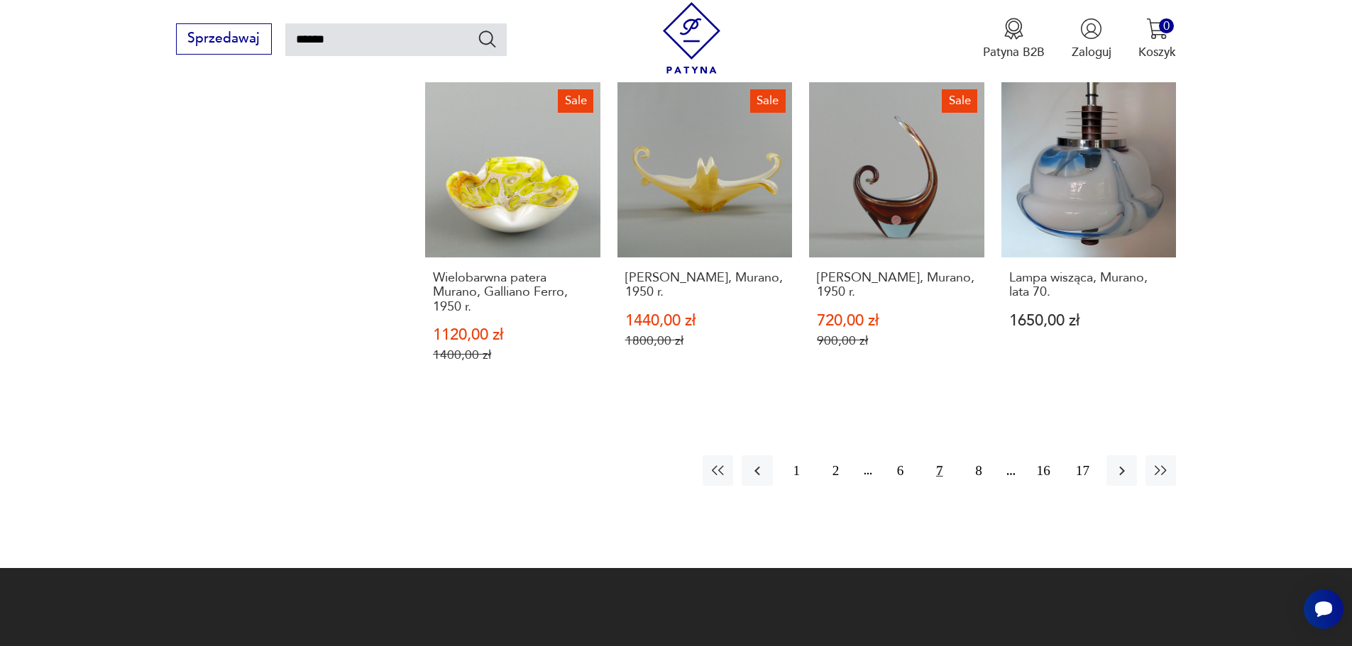
scroll to position [1288, 0]
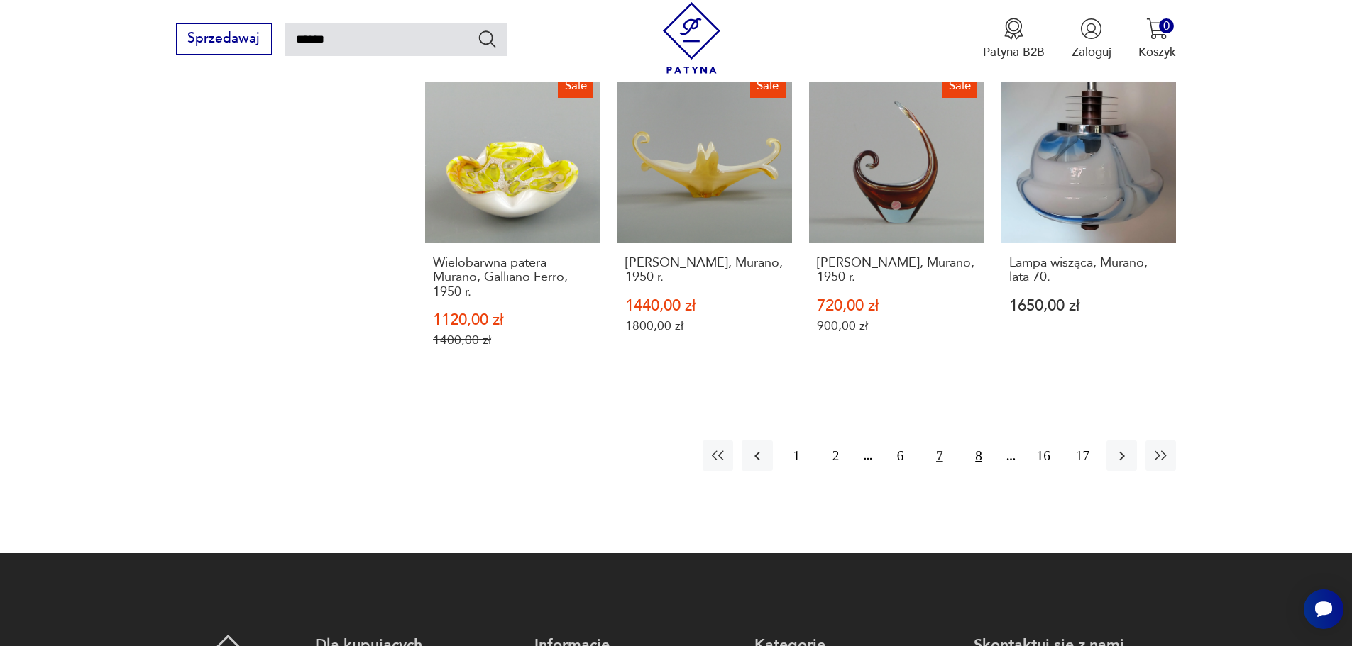
click at [975, 441] on button "8" at bounding box center [978, 456] width 31 height 31
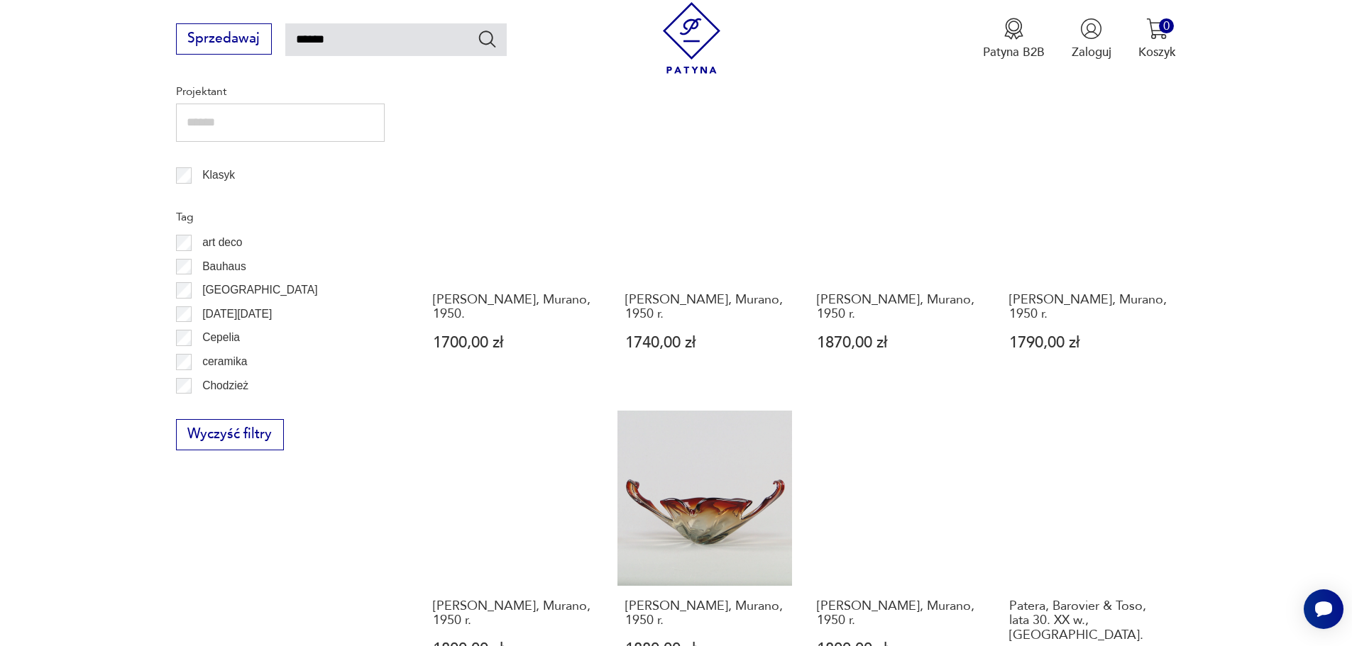
scroll to position [1075, 0]
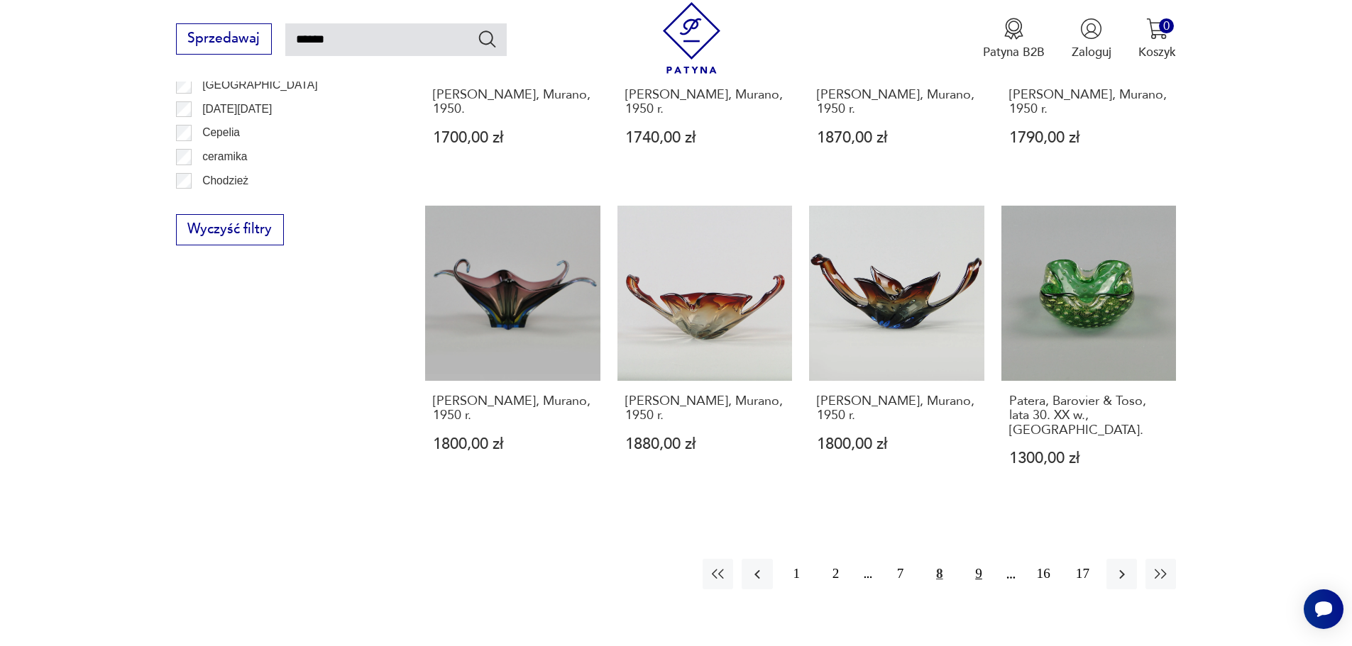
click at [972, 563] on button "9" at bounding box center [978, 574] width 31 height 31
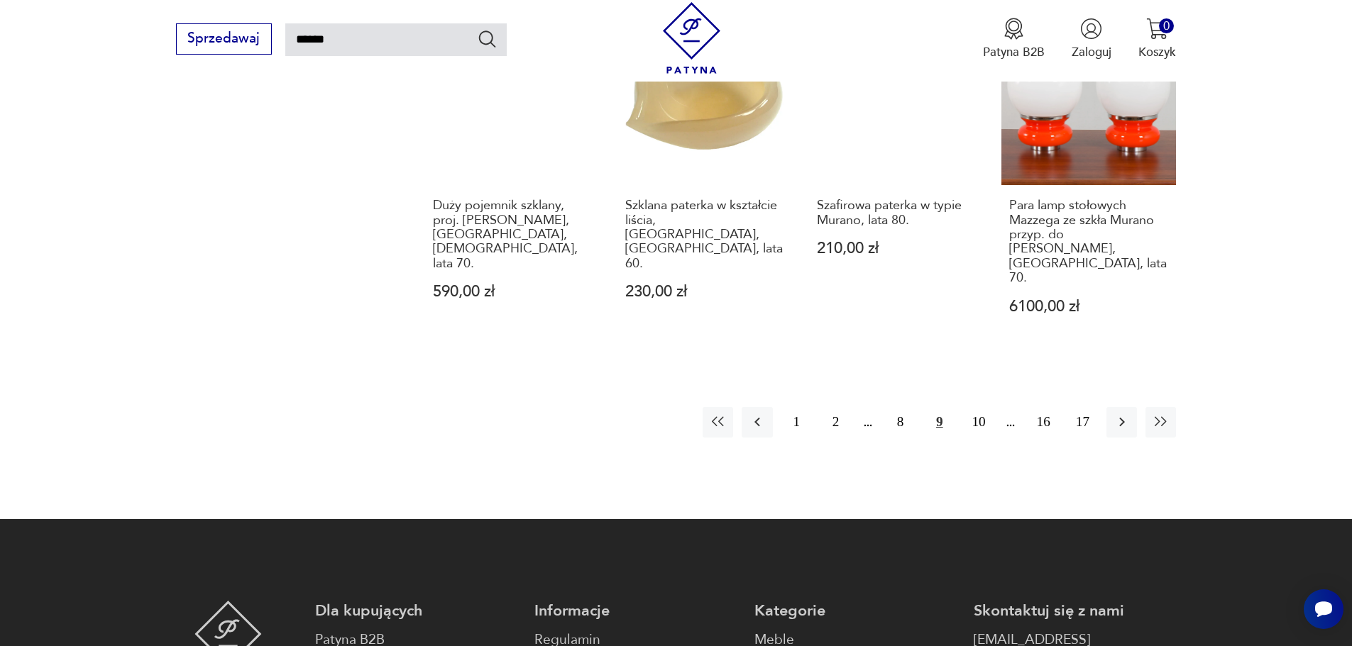
scroll to position [1359, 0]
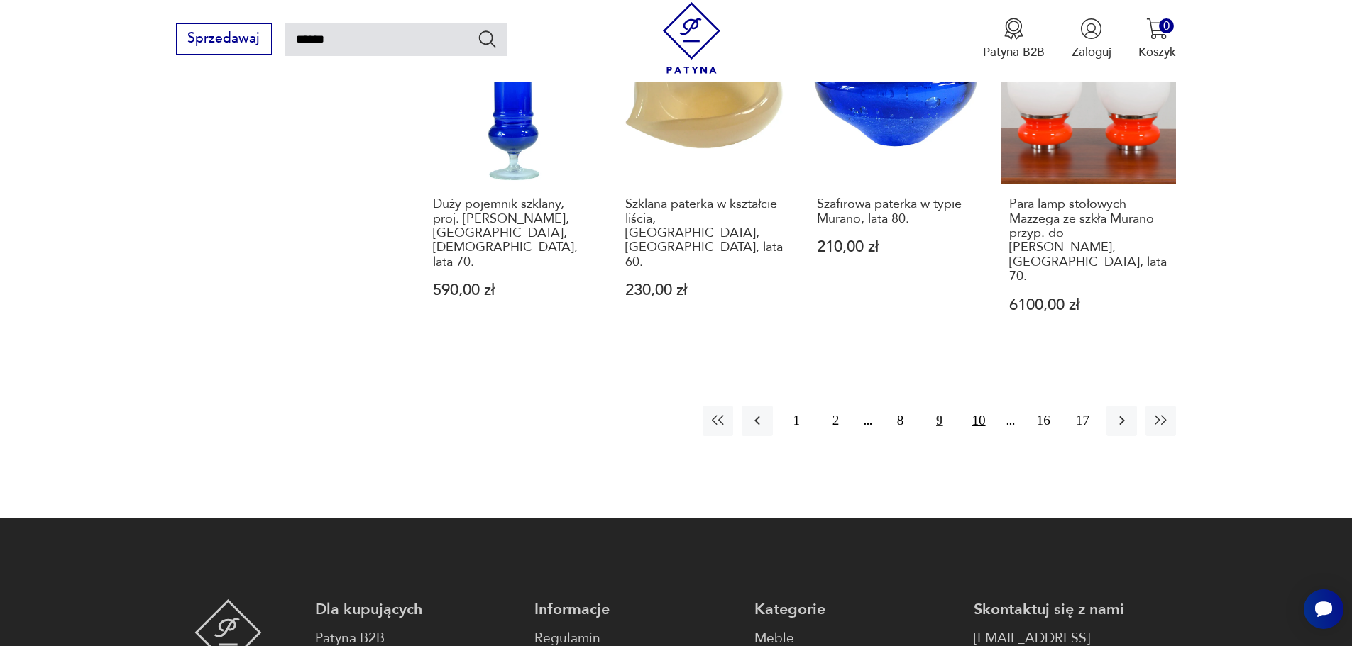
click at [974, 406] on button "10" at bounding box center [978, 421] width 31 height 31
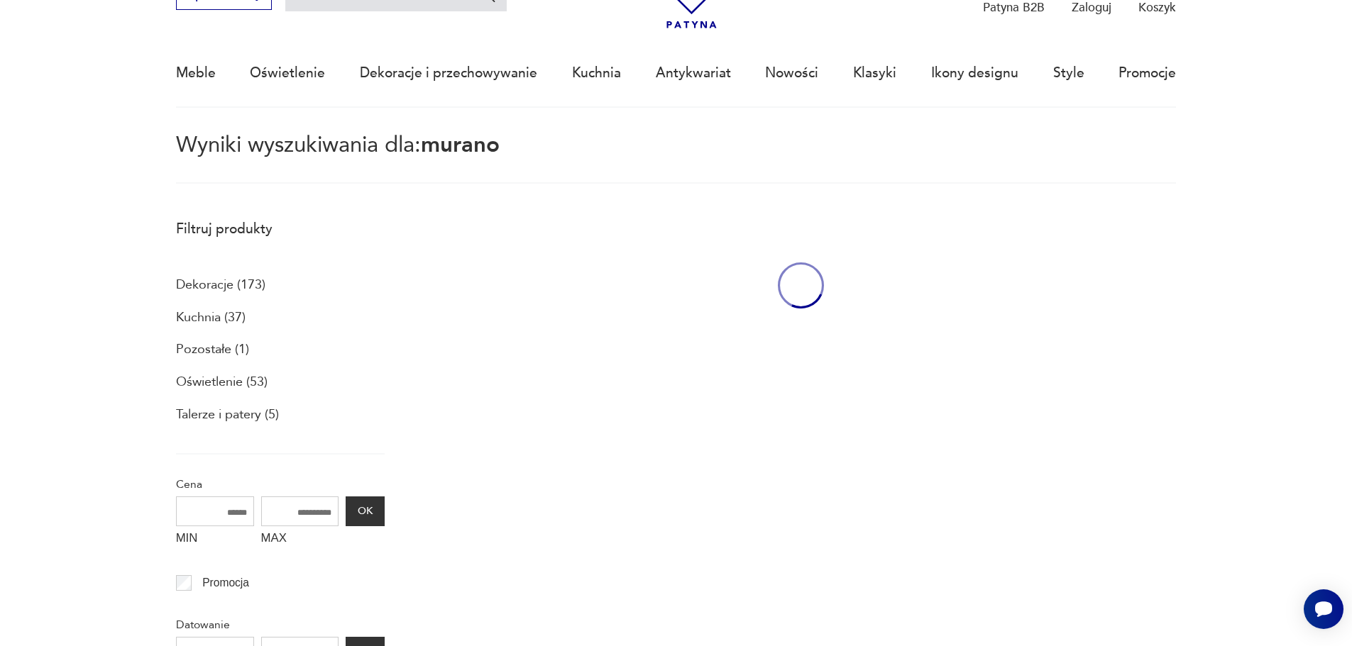
scroll to position [82, 0]
